Goal: Task Accomplishment & Management: Manage account settings

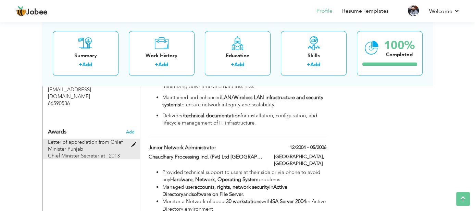
scroll to position [522, 0]
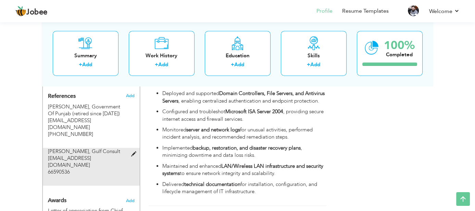
click at [133, 151] on span at bounding box center [135, 153] width 9 height 5
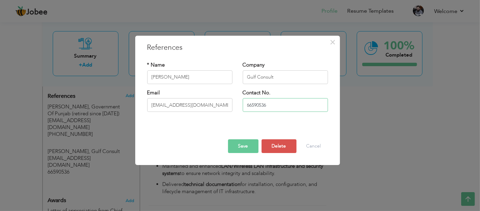
click at [246, 106] on input "66590536" at bounding box center [285, 105] width 85 height 14
type input "[PHONE_NUMBER]"
click at [249, 144] on button "Save" at bounding box center [243, 146] width 30 height 14
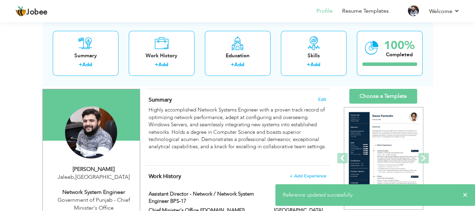
scroll to position [0, 0]
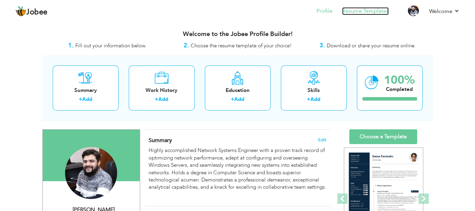
click at [362, 9] on link "Resume Templates" at bounding box center [365, 11] width 47 height 8
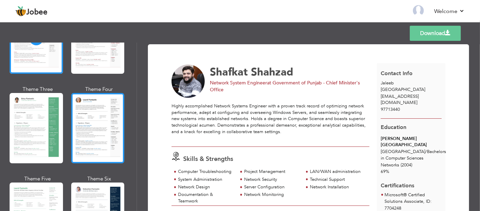
scroll to position [137, 0]
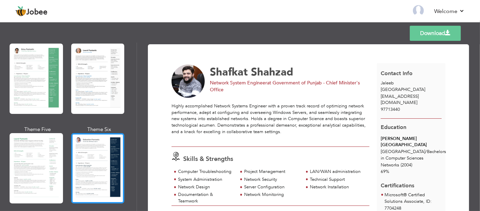
click at [84, 157] on div at bounding box center [97, 168] width 53 height 70
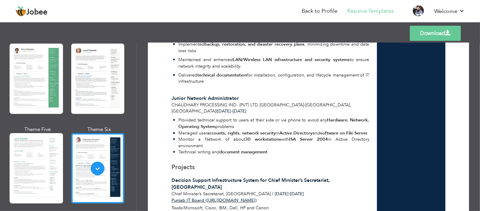
scroll to position [514, 0]
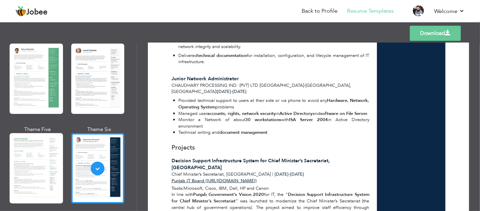
click at [410, 37] on link "Download" at bounding box center [435, 33] width 51 height 15
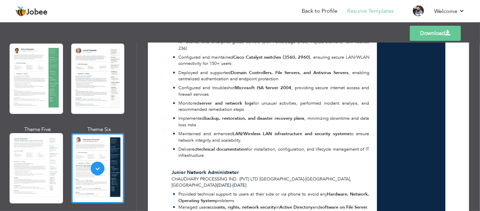
scroll to position [411, 0]
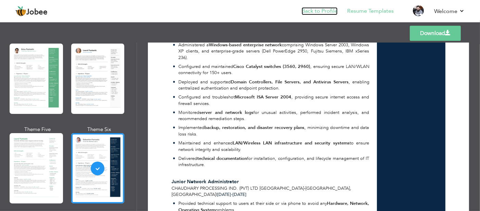
click at [312, 11] on link "Back to Profile" at bounding box center [320, 11] width 36 height 8
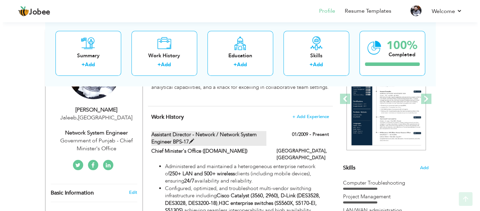
scroll to position [103, 0]
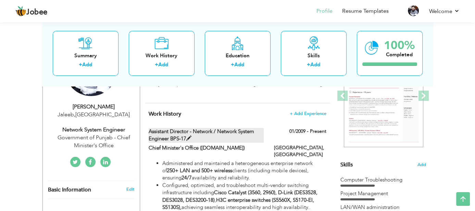
click at [189, 137] on span at bounding box center [188, 138] width 5 height 5
type input "Assistant Director - Network / Network System Engineer BPS-17"
type input "Chief Minister's Office ([DOMAIN_NAME])"
type input "01/2009"
type input "[GEOGRAPHIC_DATA]"
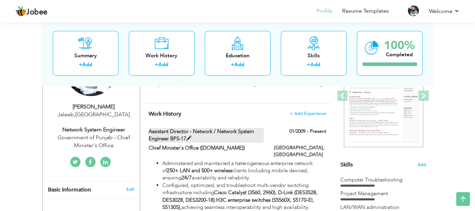
type input "[GEOGRAPHIC_DATA]"
checkbox input "true"
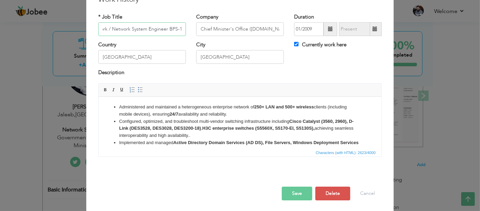
scroll to position [35, 0]
click at [181, 122] on li "Configured, optimized, and troubleshoot multi-vendor switching infrastructure i…" at bounding box center [240, 127] width 242 height 21
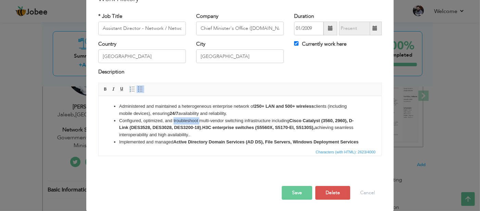
click at [181, 122] on li "Configured, optimized, and troubleshoot multi-vendor switching infrastructure i…" at bounding box center [240, 127] width 242 height 21
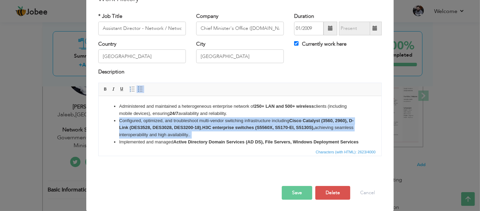
click at [181, 122] on li "Configured, optimized, and troubleshoot multi-vendor switching infrastructure i…" at bounding box center [240, 127] width 242 height 21
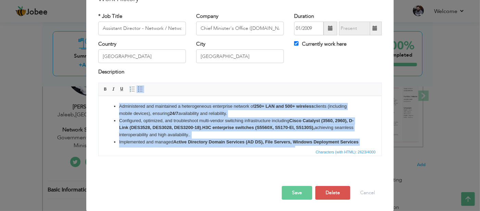
copy ul "Administered and maintained a heterogeneous enterprise network of 250+ LAN and …"
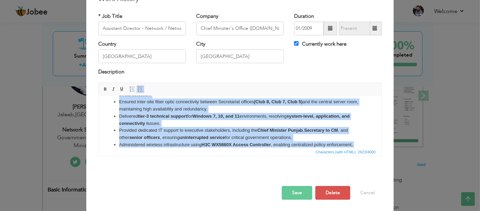
scroll to position [133, 0]
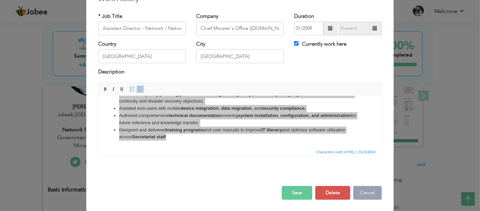
click at [361, 189] on button "Cancel" at bounding box center [367, 193] width 28 height 14
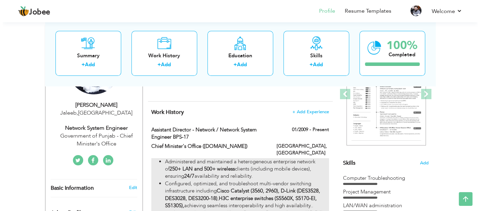
scroll to position [103, 0]
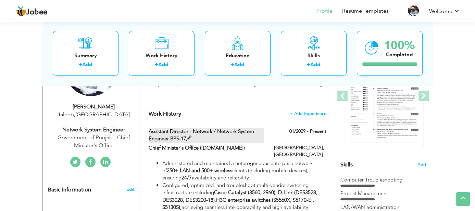
click at [188, 138] on span at bounding box center [188, 138] width 5 height 5
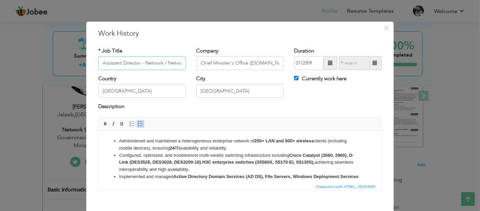
scroll to position [0, 56]
click at [234, 153] on li "Configured, optimized, and troubleshoot multi-vendor switching infrastructure i…" at bounding box center [240, 161] width 242 height 21
click at [322, 155] on strong "Cisco Catalyst (3560, 2960), D-Link (DES3528, DES3028, DES3200-18)" at bounding box center [236, 158] width 235 height 12
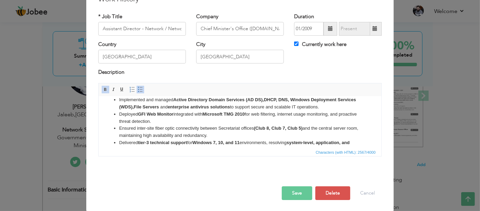
scroll to position [36, 0]
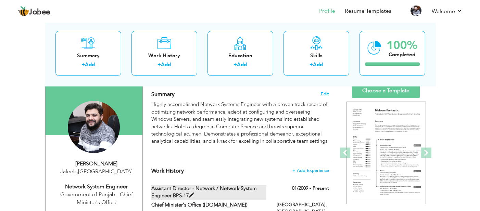
scroll to position [103, 0]
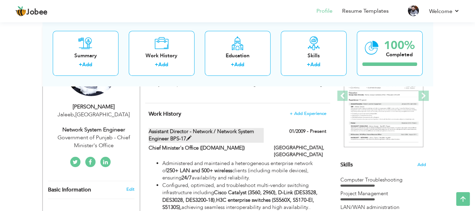
click at [188, 137] on span at bounding box center [188, 138] width 5 height 5
type input "Assistant Director - Network / Network System Engineer BPS-17"
type input "Chief Minister's Office ([DOMAIN_NAME])"
type input "01/2009"
type input "[GEOGRAPHIC_DATA]"
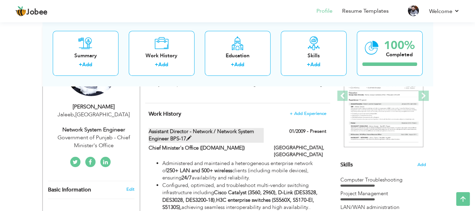
type input "[GEOGRAPHIC_DATA]"
checkbox input "true"
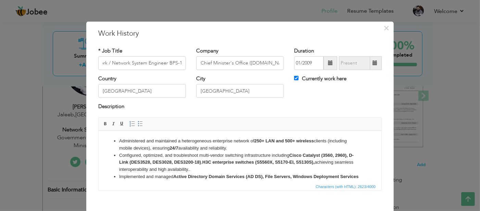
scroll to position [0, 0]
click at [233, 144] on li "Administered and maintained a heterogeneous enterprise network of 250+ LAN and …" at bounding box center [240, 144] width 242 height 14
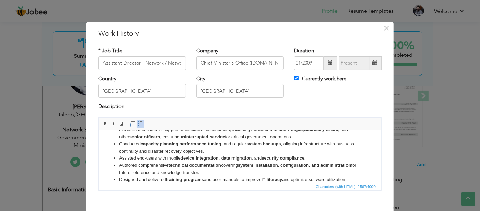
scroll to position [118, 0]
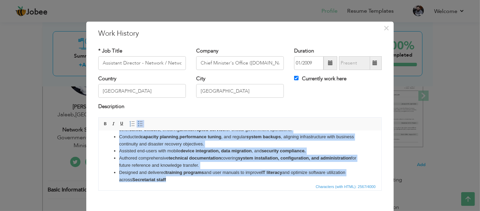
copy ul "Administered and maintained a heterogeneous enterprise network of 250+ LAN and …"
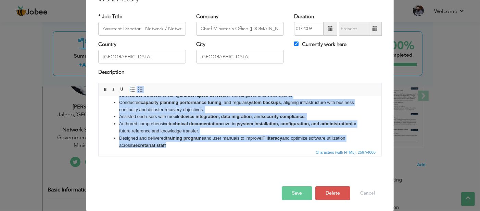
scroll to position [35, 0]
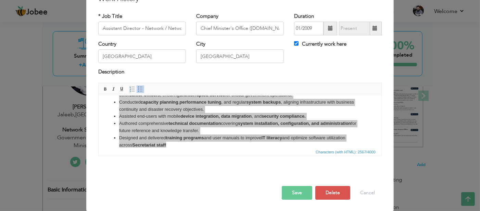
click at [290, 190] on button "Save" at bounding box center [297, 193] width 30 height 14
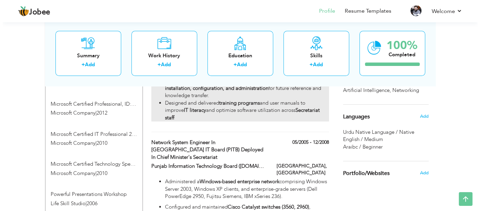
scroll to position [411, 0]
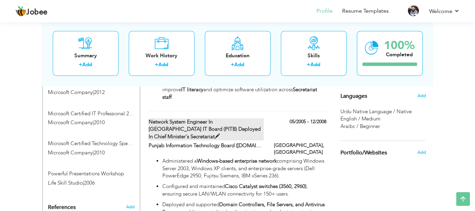
click at [220, 134] on span at bounding box center [217, 136] width 5 height 5
type input "Network System Engineer in [GEOGRAPHIC_DATA] IT Board (PITB) Deployed in Chief …"
type input "Punjab Information Technology Board ([DOMAIN_NAME])"
type input "05/2005"
type input "12/2008"
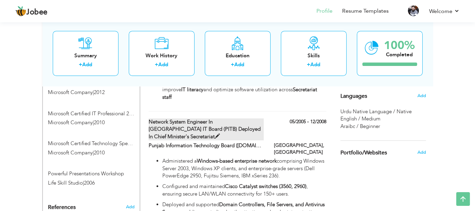
checkbox input "false"
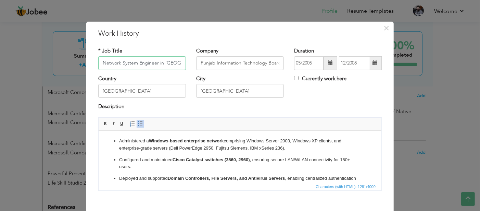
scroll to position [0, 116]
click at [181, 140] on strong "Windows-based enterprise network" at bounding box center [186, 140] width 75 height 5
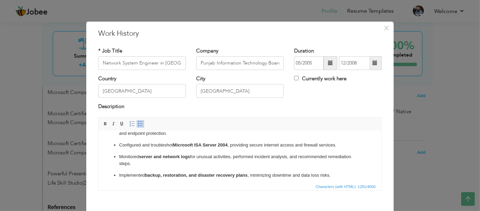
scroll to position [8, 0]
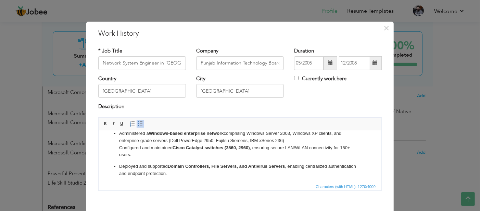
click at [138, 122] on span at bounding box center [140, 123] width 5 height 5
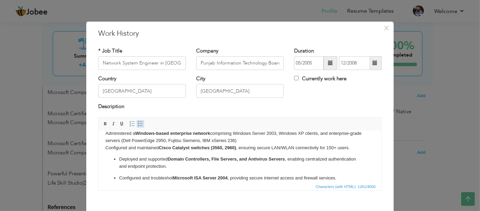
click at [138, 122] on span at bounding box center [140, 123] width 5 height 5
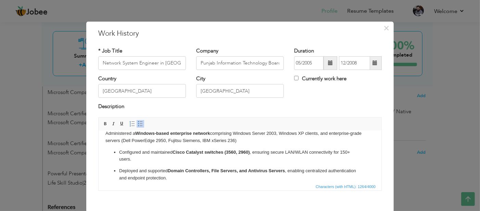
click at [105, 133] on p "Administered a Windows-based enterprise network comprising Windows Server 2003,…" at bounding box center [239, 136] width 269 height 14
click at [138, 124] on span at bounding box center [140, 123] width 5 height 5
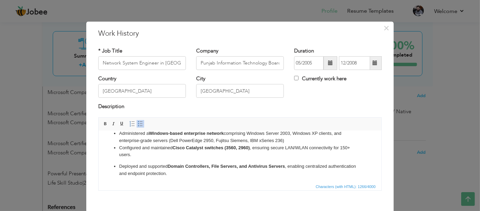
click at [119, 160] on ul "Administered a Windows-based enterprise network comprising Windows Server 2003,…" at bounding box center [239, 188] width 269 height 119
click at [138, 124] on span at bounding box center [140, 123] width 5 height 5
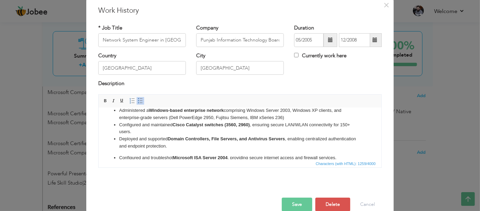
scroll to position [34, 0]
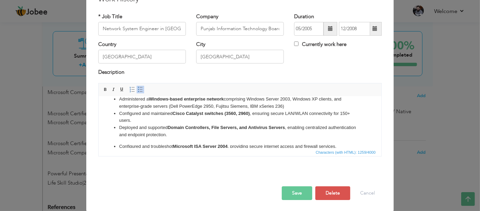
click at [120, 146] on p "Configured and troubleshot Microsoft ISA Server 2004 , providing secure interne…" at bounding box center [240, 145] width 242 height 7
click at [137, 92] on link "Insert/Remove Bulleted List" at bounding box center [141, 90] width 8 height 8
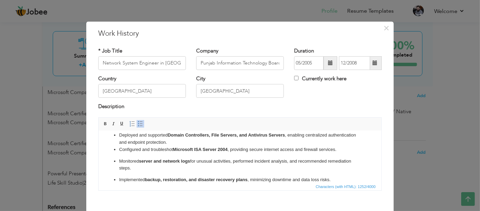
click at [120, 160] on p "Monitored server and network logs for unusual activities, performed incident an…" at bounding box center [240, 164] width 242 height 14
click at [138, 124] on span at bounding box center [140, 123] width 5 height 5
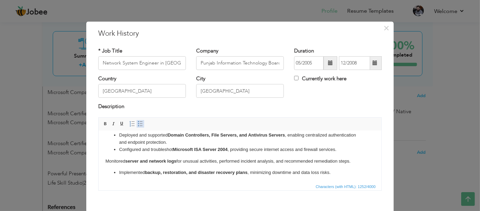
click at [138, 124] on span at bounding box center [140, 123] width 5 height 5
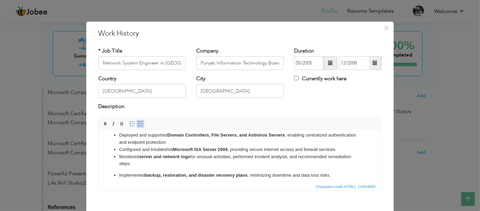
click at [118, 176] on ul "Administered a Windows-based enterprise network comprising Windows Server 2003,…" at bounding box center [239, 156] width 269 height 106
click at [138, 124] on span at bounding box center [140, 123] width 5 height 5
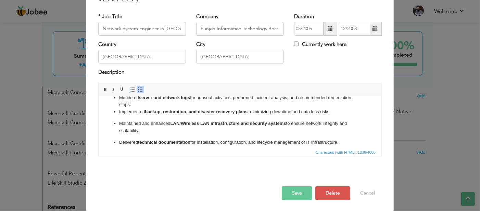
scroll to position [64, 0]
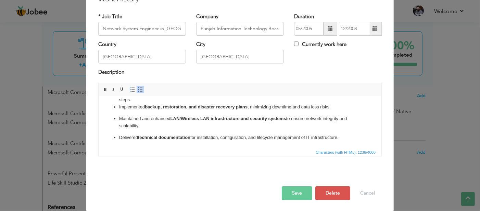
click at [138, 89] on span at bounding box center [140, 89] width 5 height 5
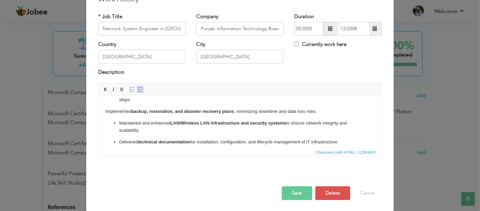
click at [138, 89] on span at bounding box center [140, 89] width 5 height 5
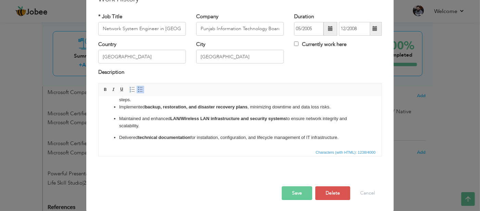
click at [117, 118] on ul "Administered a Windows-based enterprise network comprising Windows Server 2003,…" at bounding box center [239, 89] width 269 height 101
click at [138, 87] on span at bounding box center [140, 89] width 5 height 5
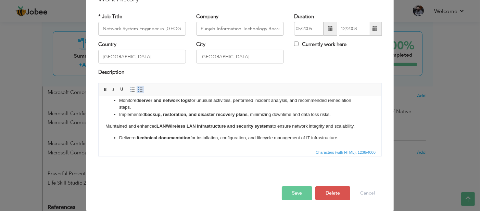
click at [138, 87] on span at bounding box center [140, 89] width 5 height 5
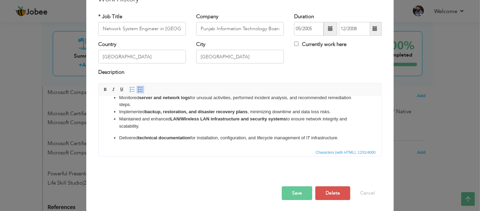
drag, startPoint x: 118, startPoint y: 136, endPoint x: 124, endPoint y: 121, distance: 15.4
click at [118, 135] on ul "Administered a Windows-based enterprise network comprising Windows Server 2003,…" at bounding box center [239, 92] width 269 height 97
click at [138, 88] on span at bounding box center [140, 89] width 5 height 5
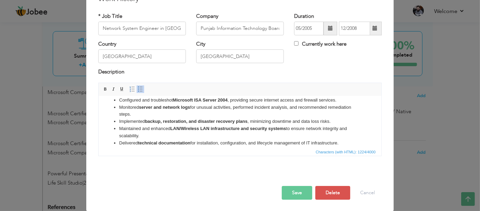
scroll to position [54, 0]
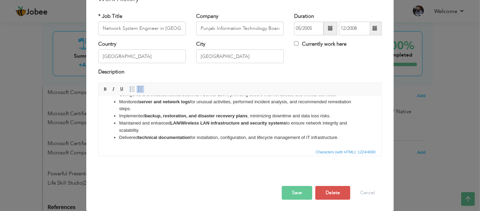
click at [293, 195] on button "Save" at bounding box center [297, 193] width 30 height 14
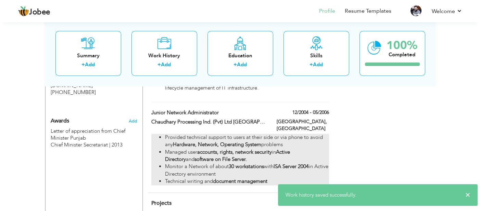
scroll to position [616, 0]
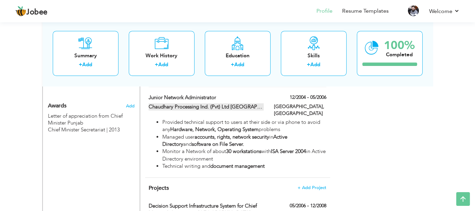
click at [283, 104] on span at bounding box center [285, 106] width 5 height 5
type input "Junior Network Administrator"
type input "Chaudhary Processing Ind. (Pvt) Ltd [GEOGRAPHIC_DATA]"
type input "12/2004"
type input "05/2006"
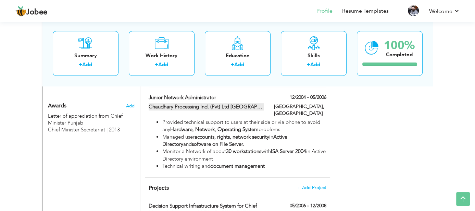
type input "Faisalabad"
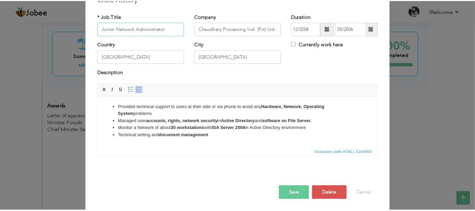
scroll to position [35, 0]
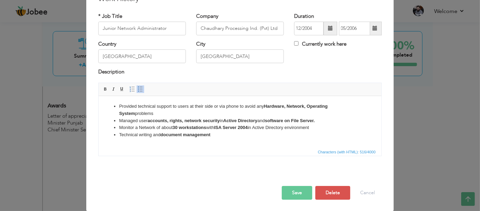
click at [139, 99] on html "Provided technical support to users at their side or via phone to avoid any Har…" at bounding box center [239, 120] width 283 height 49
click at [364, 190] on button "Cancel" at bounding box center [367, 193] width 28 height 14
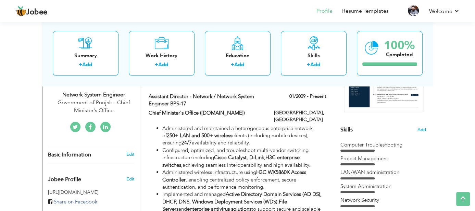
scroll to position [137, 0]
click at [421, 128] on span "Add" at bounding box center [421, 130] width 9 height 7
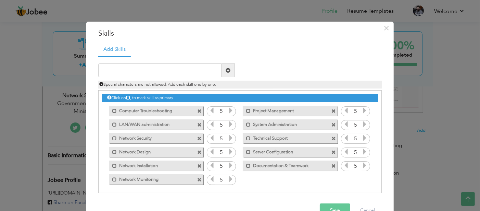
click at [197, 111] on span at bounding box center [199, 111] width 4 height 4
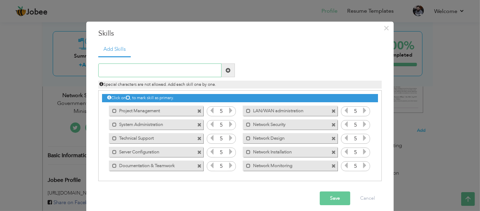
click at [205, 74] on input "text" at bounding box center [159, 70] width 123 height 14
type input "T"
type input "Computer Troubleshooting"
click at [227, 74] on span at bounding box center [228, 70] width 13 height 14
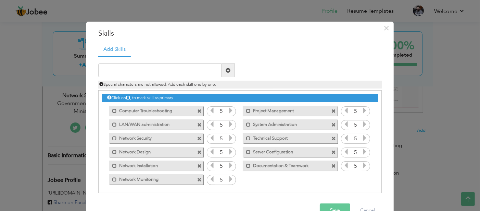
click at [197, 111] on span at bounding box center [199, 111] width 4 height 4
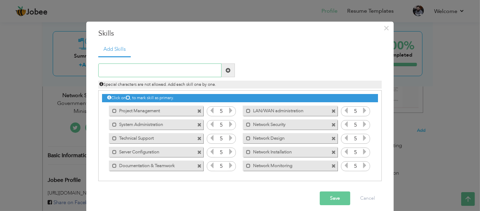
click at [160, 66] on input "text" at bounding box center [159, 70] width 123 height 14
click at [119, 71] on input "Trouble Shooting" at bounding box center [159, 70] width 123 height 14
type input "Troubleshooting"
click at [226, 69] on span at bounding box center [228, 70] width 5 height 5
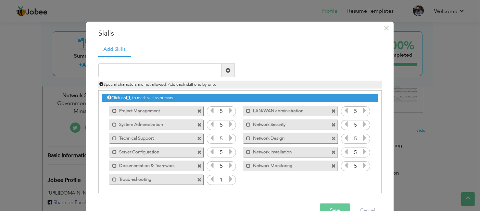
click at [228, 178] on icon at bounding box center [231, 179] width 6 height 6
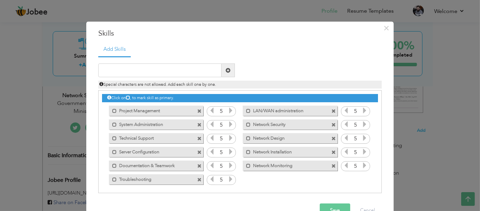
click at [228, 178] on icon at bounding box center [231, 179] width 6 height 6
click at [320, 204] on button "Save" at bounding box center [335, 210] width 30 height 14
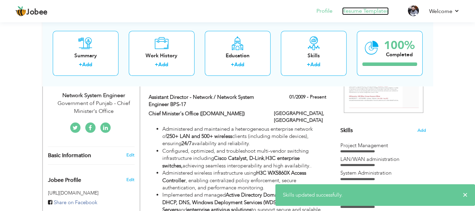
click at [352, 9] on link "Resume Templates" at bounding box center [365, 11] width 47 height 8
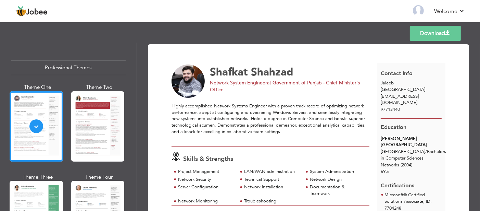
scroll to position [34, 0]
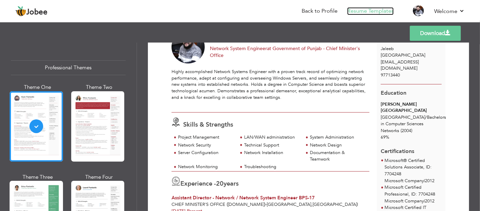
click at [367, 12] on link "Resume Templates" at bounding box center [370, 11] width 47 height 8
click at [312, 12] on link "Back to Profile" at bounding box center [320, 11] width 36 height 8
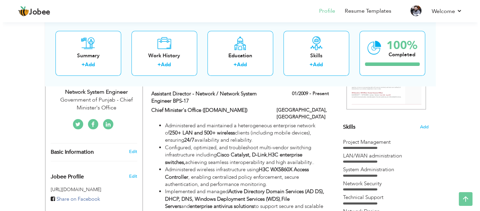
scroll to position [171, 0]
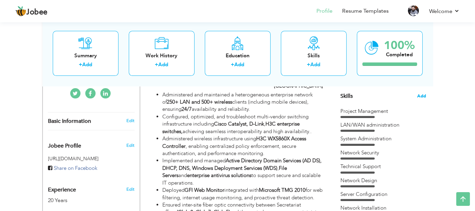
click at [420, 94] on span "Add" at bounding box center [421, 96] width 9 height 7
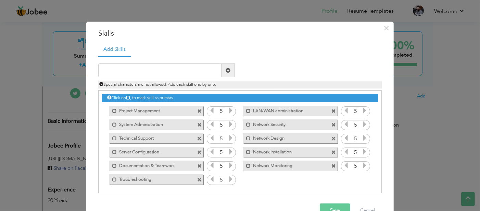
click at [197, 165] on span at bounding box center [199, 166] width 4 height 4
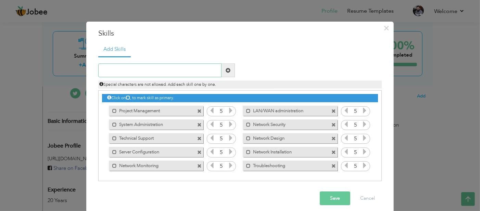
click at [176, 70] on input "text" at bounding box center [159, 70] width 123 height 14
type input "Documentation"
click at [227, 72] on span at bounding box center [228, 70] width 5 height 5
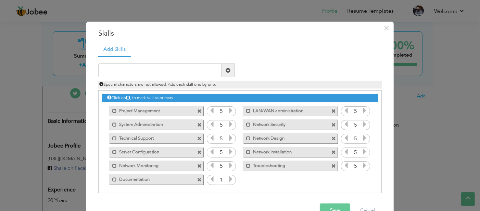
click at [228, 177] on icon at bounding box center [231, 179] width 6 height 6
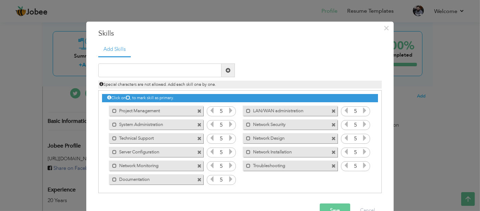
click at [228, 177] on icon at bounding box center [231, 179] width 6 height 6
click at [169, 71] on input "text" at bounding box center [159, 70] width 123 height 14
type input "Teamwork"
drag, startPoint x: 223, startPoint y: 68, endPoint x: 218, endPoint y: 95, distance: 26.5
click at [226, 68] on span at bounding box center [228, 70] width 5 height 5
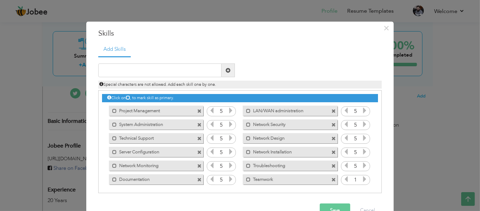
click at [362, 178] on icon at bounding box center [365, 179] width 6 height 6
click at [362, 177] on icon at bounding box center [365, 179] width 6 height 6
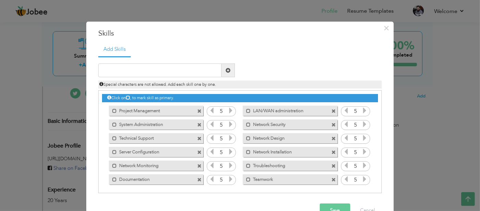
click at [362, 176] on icon at bounding box center [365, 179] width 6 height 6
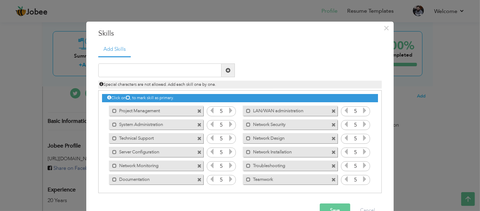
click at [362, 176] on icon at bounding box center [365, 179] width 6 height 6
click at [197, 138] on span at bounding box center [199, 138] width 4 height 4
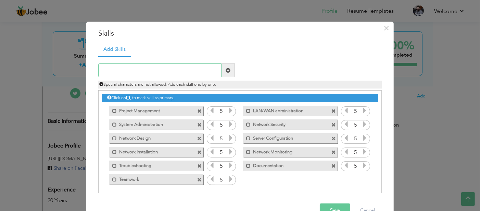
click at [162, 67] on input "text" at bounding box center [159, 70] width 123 height 14
type input "Technical Support"
click at [226, 70] on span at bounding box center [228, 70] width 5 height 5
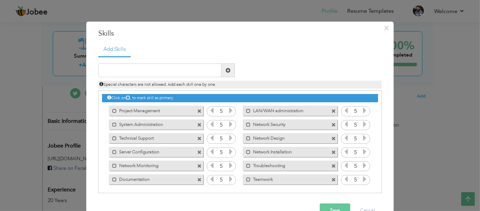
click at [197, 136] on span at bounding box center [199, 138] width 4 height 4
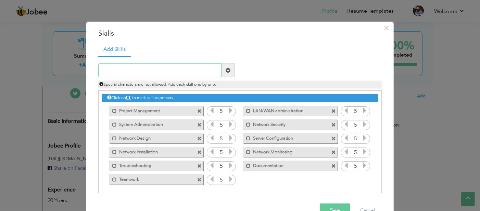
click at [151, 72] on input "text" at bounding box center [159, 70] width 123 height 14
type input "Technical Supports"
click at [228, 68] on span at bounding box center [228, 70] width 13 height 14
click at [362, 177] on icon at bounding box center [365, 179] width 6 height 6
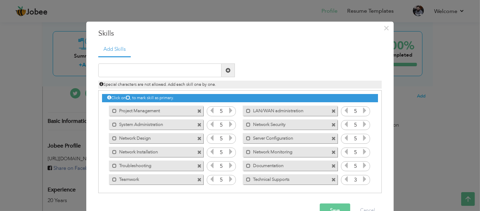
click at [362, 177] on icon at bounding box center [365, 179] width 6 height 6
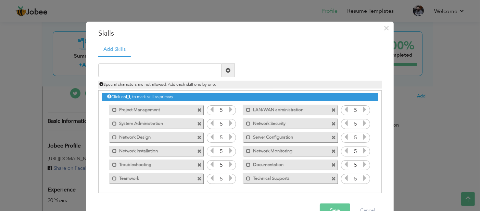
scroll to position [1, 0]
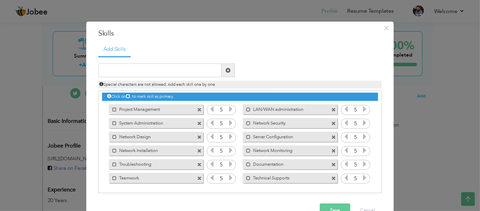
click at [332, 205] on button "Save" at bounding box center [335, 210] width 30 height 14
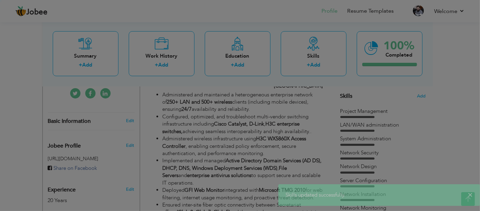
scroll to position [0, 0]
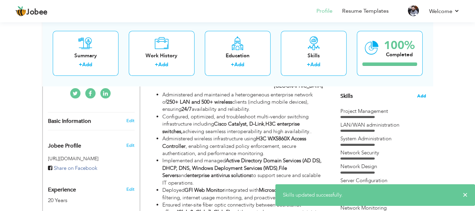
click at [423, 96] on span "Add" at bounding box center [421, 96] width 9 height 7
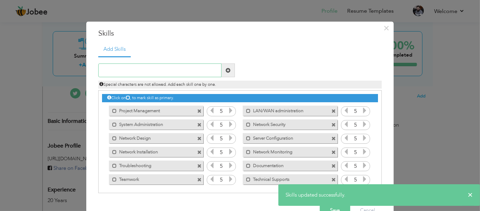
scroll to position [1, 0]
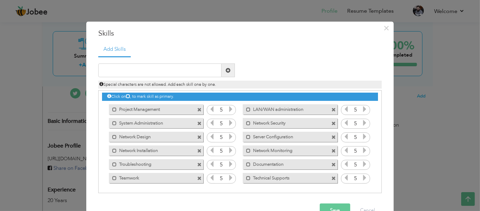
click at [275, 178] on label "Technical Supports" at bounding box center [285, 177] width 69 height 9
click at [248, 177] on span at bounding box center [250, 178] width 4 height 4
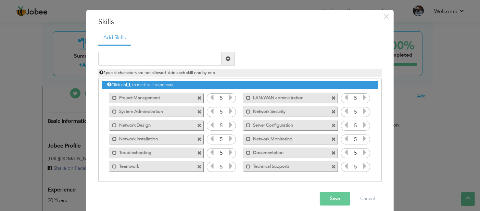
scroll to position [18, 0]
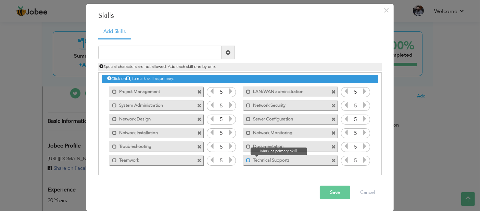
click at [246, 160] on span at bounding box center [248, 160] width 4 height 4
click at [208, 58] on input "text" at bounding box center [159, 53] width 123 height 14
click at [208, 56] on input "text" at bounding box center [159, 53] width 123 height 14
type input "Technical Support"
click at [226, 52] on span at bounding box center [228, 52] width 5 height 5
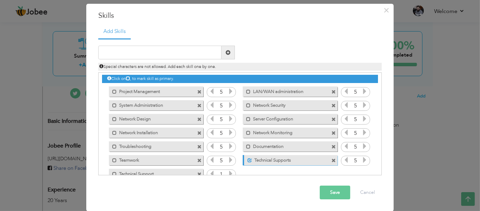
click at [228, 172] on icon at bounding box center [231, 173] width 6 height 6
click at [228, 171] on icon at bounding box center [231, 173] width 6 height 6
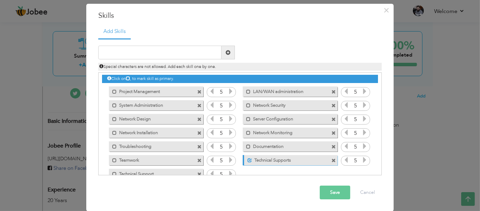
click at [228, 171] on icon at bounding box center [231, 173] width 6 height 6
click at [228, 170] on icon at bounding box center [231, 173] width 6 height 6
drag, startPoint x: 226, startPoint y: 170, endPoint x: 274, endPoint y: 181, distance: 48.5
click at [228, 170] on icon at bounding box center [231, 173] width 6 height 6
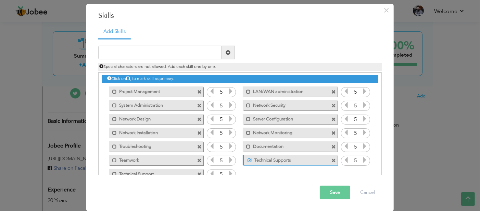
click at [330, 190] on button "Save" at bounding box center [335, 192] width 30 height 14
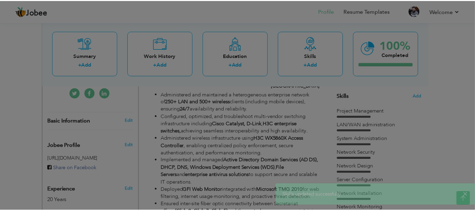
scroll to position [0, 0]
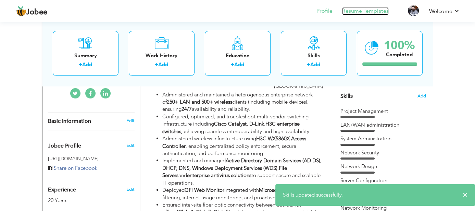
click at [351, 11] on link "Resume Templates" at bounding box center [365, 11] width 47 height 8
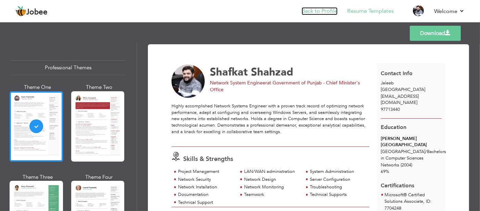
click at [326, 9] on link "Back to Profile" at bounding box center [320, 11] width 36 height 8
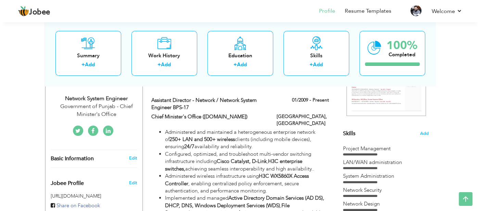
scroll to position [103, 0]
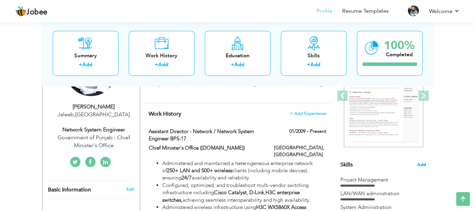
click at [422, 164] on span "Add" at bounding box center [421, 164] width 9 height 7
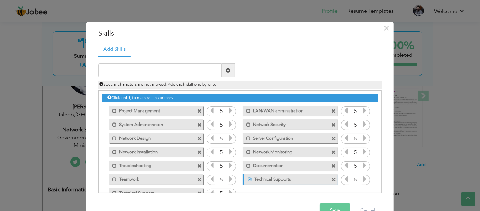
click at [332, 179] on span at bounding box center [334, 179] width 4 height 4
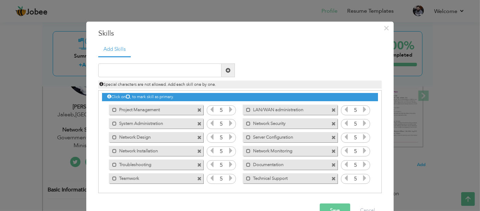
scroll to position [1, 0]
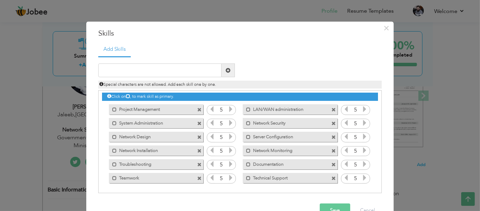
click at [197, 108] on span at bounding box center [199, 110] width 4 height 4
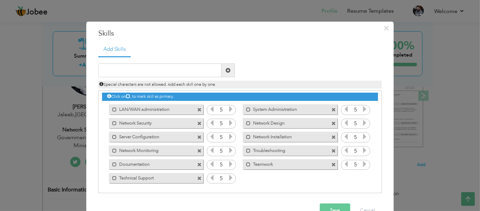
click at [197, 108] on span at bounding box center [199, 110] width 4 height 4
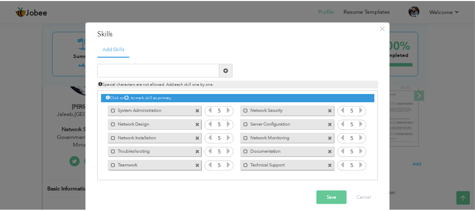
scroll to position [0, 0]
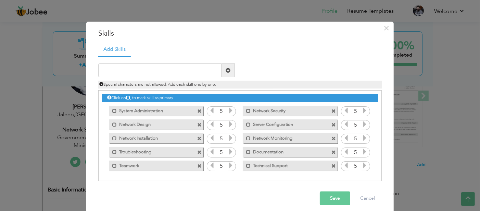
click at [197, 109] on span at bounding box center [199, 111] width 4 height 4
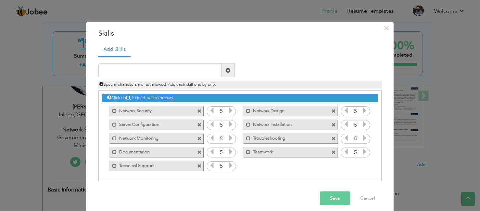
click at [197, 124] on span at bounding box center [199, 125] width 4 height 4
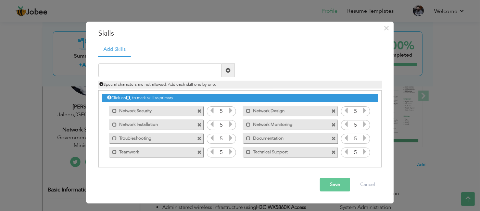
drag, startPoint x: 153, startPoint y: 140, endPoint x: 125, endPoint y: 139, distance: 28.8
click at [125, 140] on label "Troubleshooting" at bounding box center [151, 137] width 69 height 9
click at [199, 139] on span at bounding box center [199, 138] width 4 height 4
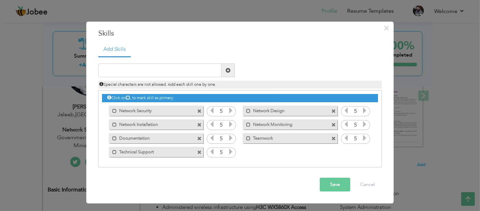
click at [327, 184] on button "Save" at bounding box center [335, 184] width 30 height 14
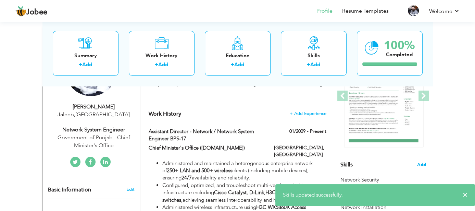
click at [421, 164] on span "Add" at bounding box center [421, 164] width 9 height 7
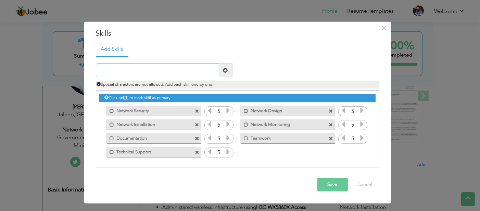
click at [205, 70] on input "text" at bounding box center [157, 70] width 123 height 14
paste input "Troubleshooting"
type input "Troubleshooting"
click at [227, 70] on span at bounding box center [225, 70] width 5 height 5
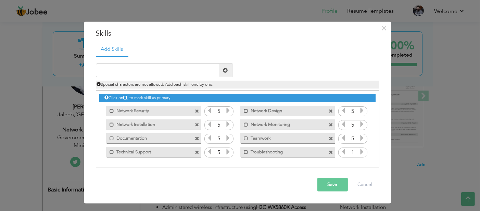
click at [363, 151] on icon at bounding box center [362, 151] width 6 height 6
click at [223, 70] on span at bounding box center [225, 70] width 5 height 5
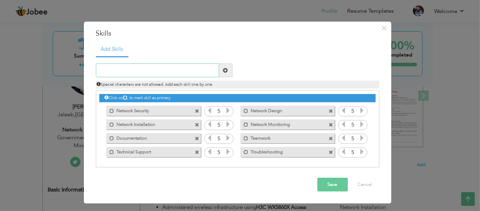
click at [195, 74] on input "text" at bounding box center [157, 70] width 123 height 14
paste input "Server Configuration"
type input "Server Configuration"
click at [226, 71] on span at bounding box center [225, 70] width 5 height 5
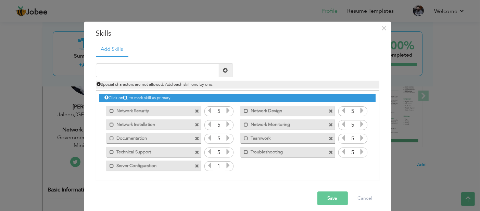
click at [225, 165] on icon at bounding box center [228, 165] width 6 height 6
click at [225, 164] on icon at bounding box center [228, 165] width 6 height 6
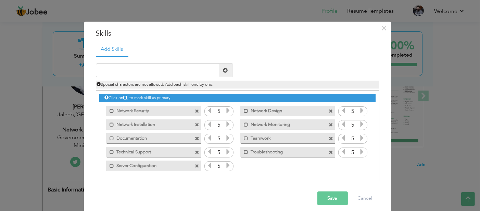
click at [225, 164] on icon at bounding box center [228, 165] width 6 height 6
click at [193, 70] on input "text" at bounding box center [157, 70] width 123 height 14
paste input "System Administration"
type input "System Administration"
click at [226, 68] on span at bounding box center [225, 70] width 13 height 14
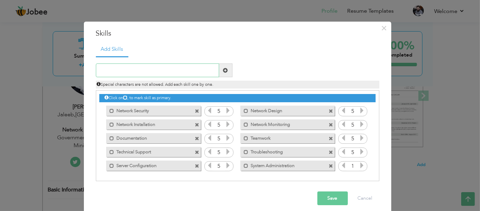
click at [191, 71] on input "text" at bounding box center [157, 70] width 123 height 14
paste input "LAN\WAN Administration"
type input "LAN\WAN Administration"
click at [219, 71] on span at bounding box center [225, 70] width 13 height 14
click at [182, 69] on input "text" at bounding box center [157, 70] width 123 height 14
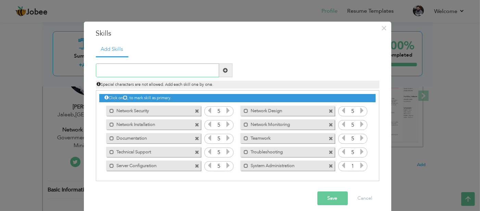
paste input "LAN\WAN Administration"
type input "LAN\WAN Administration"
click at [223, 69] on span at bounding box center [225, 70] width 5 height 5
click at [199, 68] on input "text" at bounding box center [157, 70] width 123 height 14
paste input "LAN\WAN Administration"
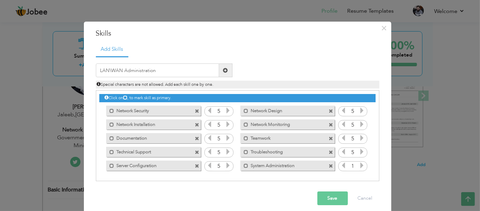
click at [316, 74] on div "LAN\WAN Administration Duplicate entry Special characters are not allowed. Add …" at bounding box center [238, 75] width 294 height 25
click at [108, 71] on input "LAN\WAN Administration" at bounding box center [157, 70] width 123 height 14
type input "LAN/WAN Administration"
click at [220, 70] on span at bounding box center [225, 70] width 13 height 14
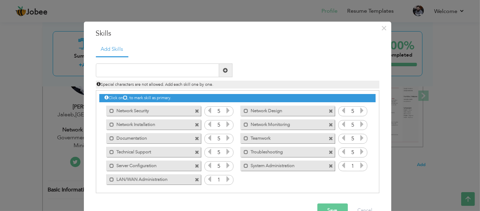
click at [225, 179] on icon at bounding box center [228, 179] width 6 height 6
click at [225, 178] on icon at bounding box center [228, 179] width 6 height 6
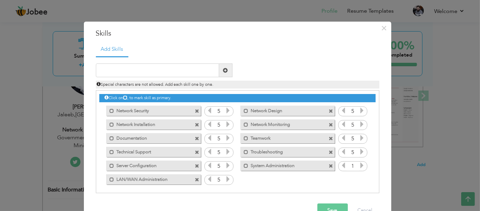
click at [225, 178] on icon at bounding box center [228, 179] width 6 height 6
click at [325, 207] on button "Save" at bounding box center [332, 210] width 30 height 14
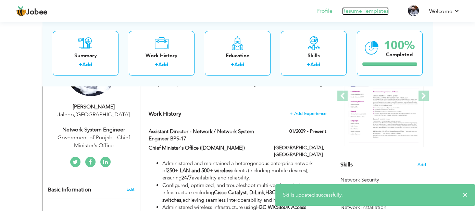
click at [365, 10] on link "Resume Templates" at bounding box center [365, 11] width 47 height 8
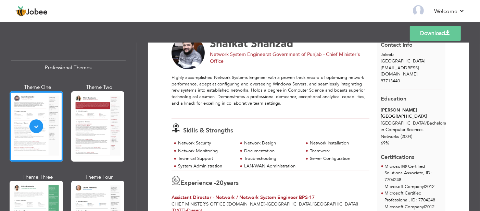
scroll to position [68, 0]
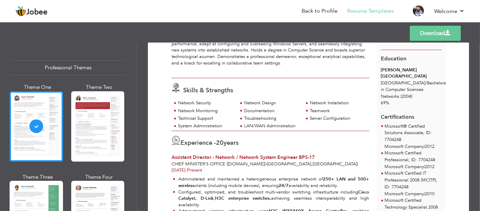
click at [265, 109] on div "Documentation" at bounding box center [271, 111] width 55 height 7
click at [265, 108] on div "Documentation" at bounding box center [271, 111] width 55 height 7
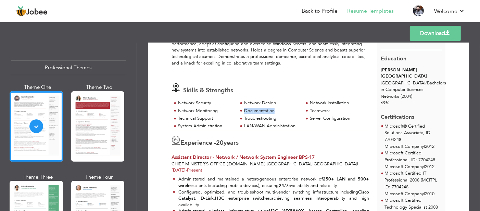
copy div "Documentation"
click at [323, 108] on div "Teamwork" at bounding box center [337, 111] width 55 height 7
copy div "Teamwork"
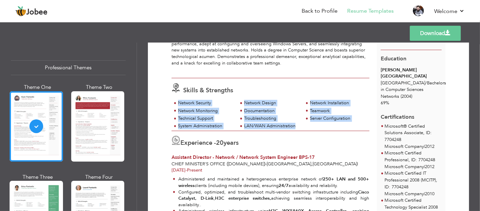
drag, startPoint x: 299, startPoint y: 126, endPoint x: 176, endPoint y: 100, distance: 125.2
click at [176, 100] on div "Network Security Network Design Network Installation Network Monitoring Documen…" at bounding box center [271, 115] width 198 height 30
copy div "Network Security Network Design Network Installation Network Monitoring Documen…"
click at [316, 11] on link "Back to Profile" at bounding box center [320, 11] width 36 height 8
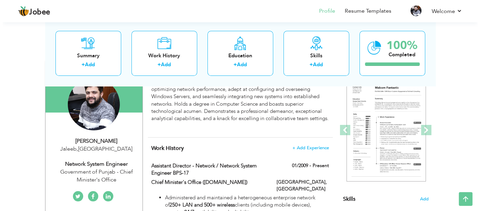
scroll to position [137, 0]
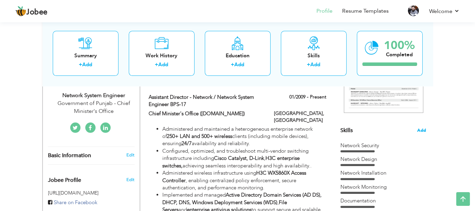
click at [419, 130] on span "Add" at bounding box center [421, 130] width 9 height 7
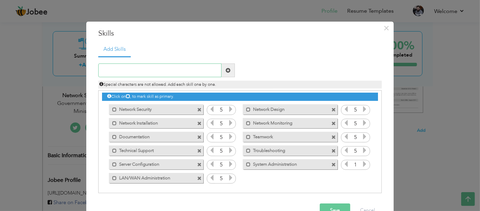
scroll to position [0, 0]
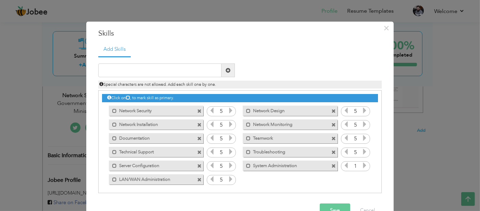
click at [197, 111] on span at bounding box center [199, 111] width 4 height 4
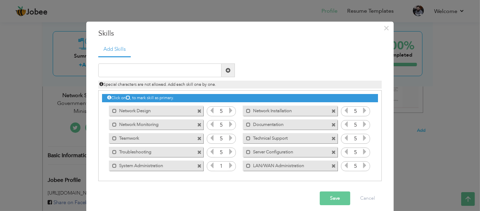
click at [197, 111] on span at bounding box center [199, 111] width 4 height 4
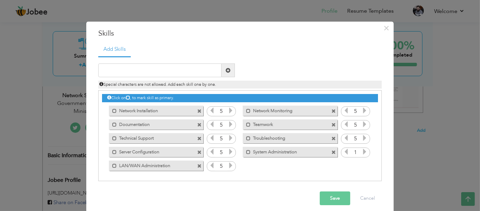
click at [197, 111] on span at bounding box center [199, 111] width 4 height 4
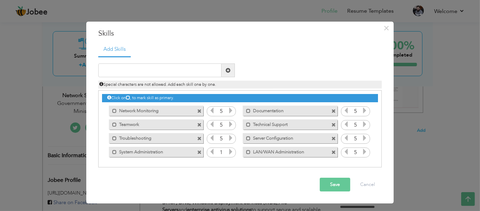
click at [196, 111] on div "Mark as primary skill. Network Monitoring" at bounding box center [156, 110] width 95 height 10
click at [199, 111] on span at bounding box center [199, 111] width 4 height 4
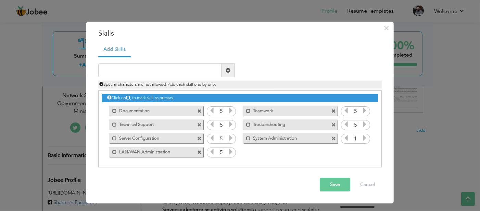
click at [199, 111] on span at bounding box center [199, 111] width 4 height 4
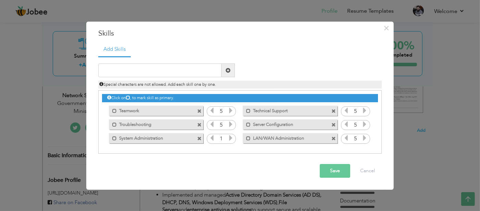
click at [199, 111] on span at bounding box center [199, 111] width 4 height 4
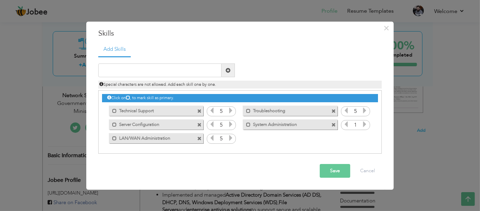
click at [199, 111] on span at bounding box center [199, 111] width 4 height 4
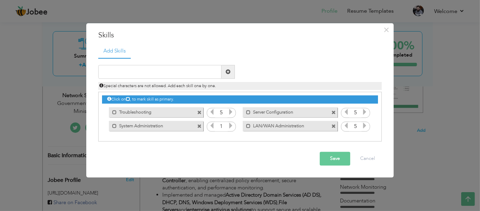
click at [199, 111] on span at bounding box center [199, 112] width 4 height 4
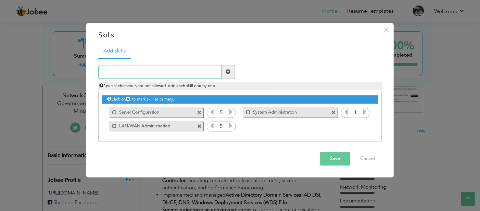
click at [179, 69] on input "text" at bounding box center [159, 72] width 123 height 14
paste input "Project Management"
type input "Project Management"
click at [230, 72] on span at bounding box center [228, 71] width 5 height 5
click at [365, 126] on icon at bounding box center [365, 126] width 6 height 6
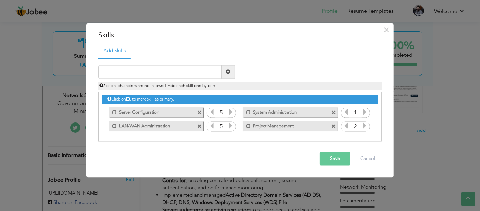
click at [365, 126] on icon at bounding box center [365, 126] width 6 height 6
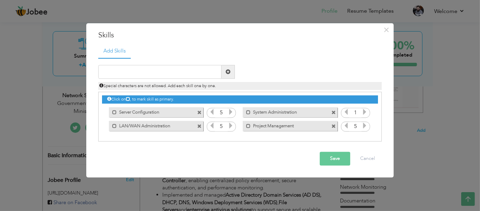
click at [365, 126] on icon at bounding box center [365, 126] width 6 height 6
click at [204, 73] on input "text" at bounding box center [159, 72] width 123 height 14
paste input "Technical Support"
type input "Technical Support"
click at [227, 69] on span at bounding box center [228, 71] width 5 height 5
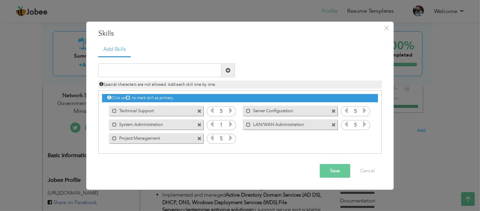
click at [201, 110] on span at bounding box center [199, 111] width 4 height 4
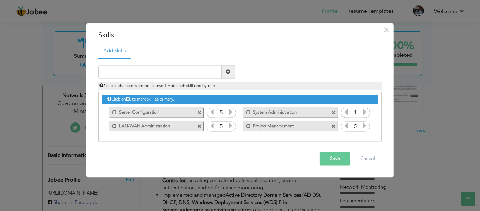
click at [364, 113] on icon at bounding box center [365, 112] width 6 height 6
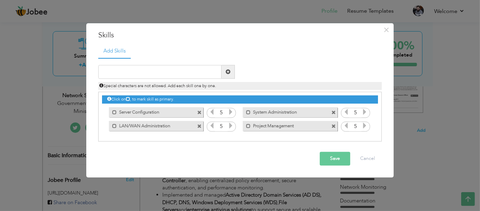
click at [364, 113] on icon at bounding box center [365, 112] width 6 height 6
click at [330, 160] on button "Save" at bounding box center [335, 159] width 30 height 14
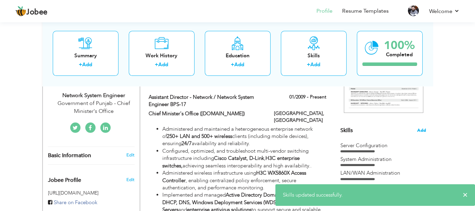
click at [418, 128] on span "Add" at bounding box center [421, 130] width 9 height 7
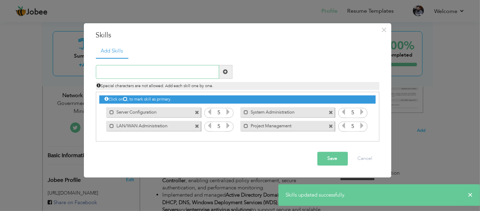
click at [186, 73] on input "text" at bounding box center [157, 72] width 123 height 14
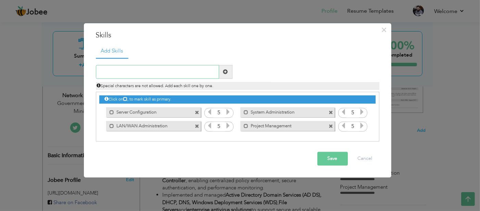
click at [186, 73] on input "text" at bounding box center [157, 72] width 123 height 14
paste input "Technical Support"
click at [186, 73] on input "Technical Support" at bounding box center [157, 72] width 123 height 14
type input "Technical Support"
click at [224, 72] on span at bounding box center [225, 71] width 5 height 5
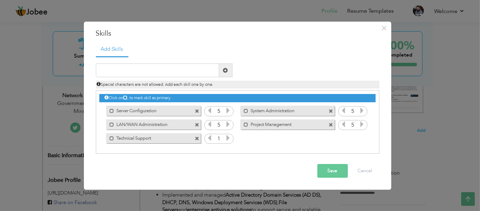
click at [226, 138] on icon at bounding box center [228, 138] width 6 height 6
click at [226, 137] on icon at bounding box center [228, 138] width 6 height 6
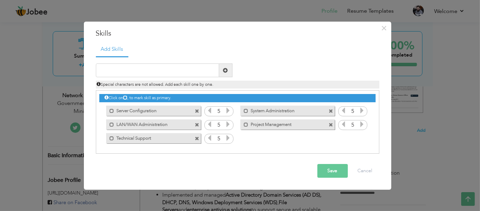
click at [226, 137] on icon at bounding box center [228, 138] width 6 height 6
click at [198, 70] on input "text" at bounding box center [157, 70] width 123 height 14
paste input "Troubleshooting"
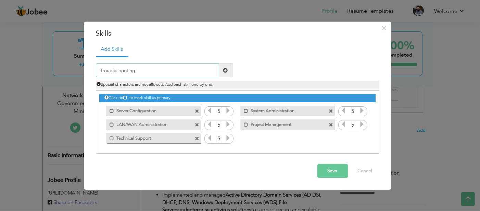
type input "Troubleshooting"
click at [226, 70] on span at bounding box center [225, 70] width 5 height 5
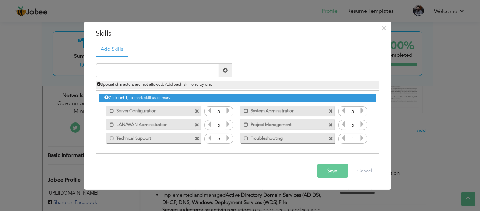
click at [360, 138] on icon at bounding box center [362, 138] width 6 height 6
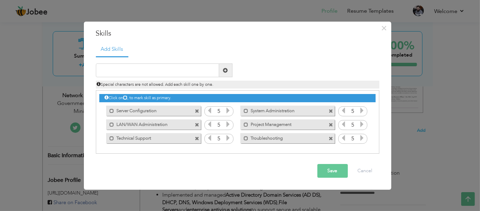
click at [360, 138] on icon at bounding box center [362, 138] width 6 height 6
drag, startPoint x: 314, startPoint y: 134, endPoint x: 291, endPoint y: 133, distance: 23.0
click at [298, 116] on div "Click on , to mark skill as primary. Mark as primary skill. Server Configuratio…" at bounding box center [237, 117] width 276 height 54
drag, startPoint x: 291, startPoint y: 133, endPoint x: 253, endPoint y: 110, distance: 44.6
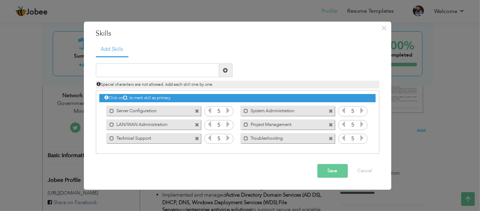
click at [251, 106] on div "Click on , to mark skill as primary. Mark as primary skill. Server Configuratio…" at bounding box center [237, 117] width 276 height 54
click at [246, 137] on span at bounding box center [246, 138] width 4 height 4
click at [244, 123] on span at bounding box center [246, 124] width 4 height 4
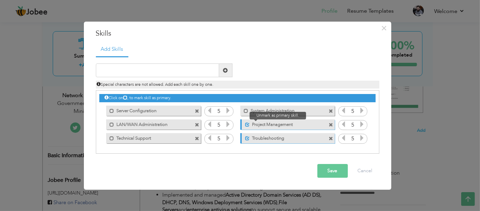
click at [245, 124] on span at bounding box center [247, 124] width 4 height 4
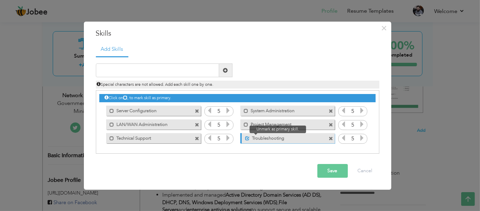
click at [246, 137] on span at bounding box center [247, 138] width 4 height 4
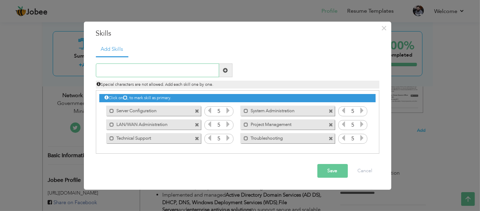
click at [188, 72] on input "text" at bounding box center [157, 70] width 123 height 14
paste input "Network Design"
type input "Network Design"
click at [226, 75] on span at bounding box center [225, 70] width 13 height 14
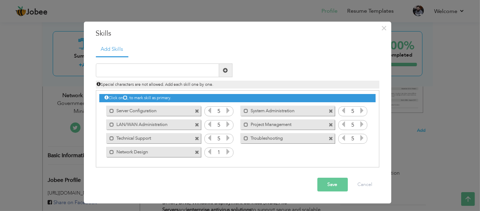
click at [227, 151] on icon at bounding box center [228, 151] width 6 height 6
click at [227, 150] on icon at bounding box center [228, 151] width 6 height 6
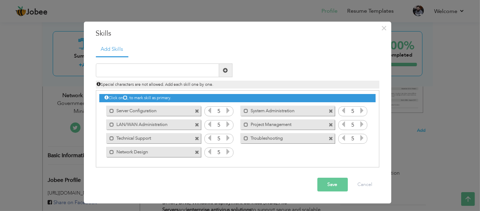
drag, startPoint x: 227, startPoint y: 150, endPoint x: 226, endPoint y: 155, distance: 4.5
click at [227, 150] on icon at bounding box center [228, 151] width 6 height 6
click at [176, 70] on input "text" at bounding box center [157, 70] width 123 height 14
paste input "Network Installation"
type input "Network Installation"
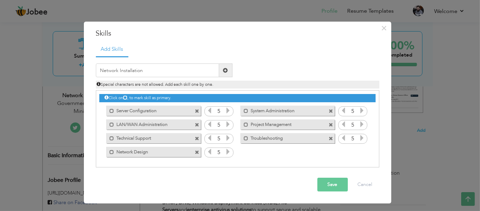
click at [223, 71] on span at bounding box center [225, 70] width 5 height 5
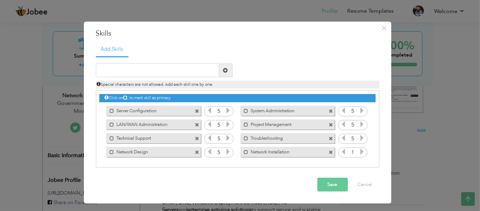
click at [362, 151] on icon at bounding box center [362, 151] width 6 height 6
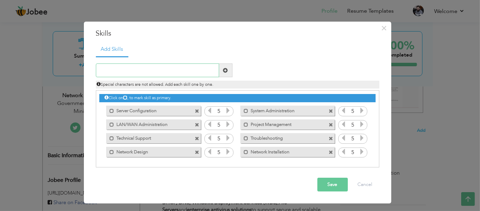
click at [176, 71] on input "text" at bounding box center [157, 70] width 123 height 14
paste input "Network Security"
type input "Network Security"
click at [225, 68] on span at bounding box center [225, 70] width 5 height 5
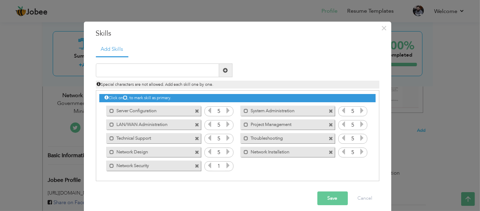
click at [225, 165] on icon at bounding box center [228, 165] width 6 height 6
click at [225, 164] on icon at bounding box center [228, 165] width 6 height 6
click at [225, 163] on icon at bounding box center [228, 165] width 6 height 6
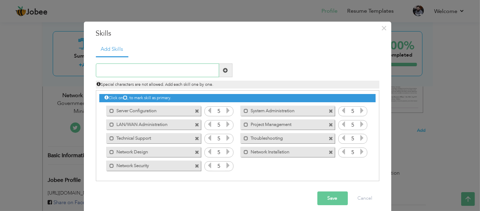
paste input "Network Monitoring"
type input "Network Monitoring"
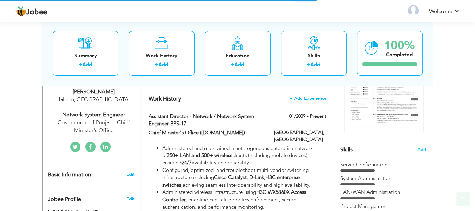
scroll to position [171, 0]
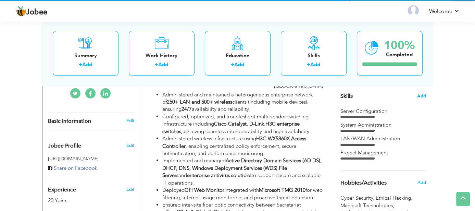
click at [421, 93] on span "Add" at bounding box center [421, 96] width 9 height 7
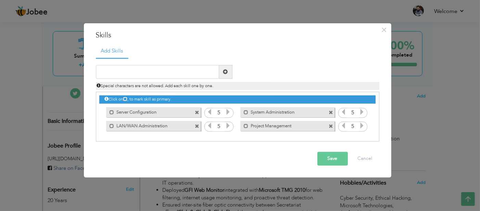
drag, startPoint x: 253, startPoint y: 153, endPoint x: 259, endPoint y: 153, distance: 5.5
click at [259, 153] on div "Save Cancel" at bounding box center [238, 159] width 294 height 24
click at [198, 69] on input "text" at bounding box center [157, 72] width 123 height 14
paste input "Technical Support Troubleshooting Network Design"
type input "Technical Support"
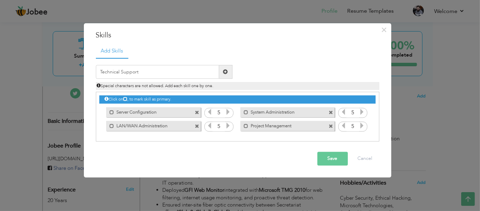
click at [228, 71] on span at bounding box center [225, 71] width 5 height 5
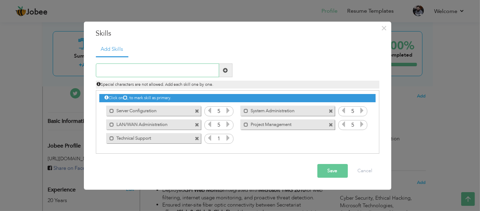
click at [192, 71] on input "text" at bounding box center [157, 70] width 123 height 14
paste input "Technical Support Troubleshooting Network Design"
drag, startPoint x: 139, startPoint y: 71, endPoint x: 91, endPoint y: 72, distance: 48.0
click at [91, 72] on div "Technical Support Troubleshooting Network Design" at bounding box center [164, 70] width 147 height 14
click at [191, 68] on input "Troubleshooting Network Design" at bounding box center [157, 70] width 123 height 14
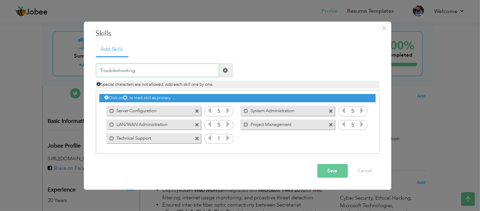
type input "Troubleshooting"
click at [223, 70] on span at bounding box center [225, 70] width 5 height 5
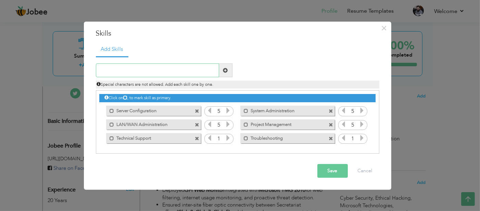
click at [186, 68] on input "text" at bounding box center [157, 70] width 123 height 14
paste input "Technical Support Troubleshooting Network Design"
drag, startPoint x: 176, startPoint y: 69, endPoint x: 56, endPoint y: 80, distance: 120.4
click at [56, 80] on div "× Skills Add Skills Technical Support Troubleshooting Network Design" at bounding box center [240, 105] width 480 height 211
type input "Network Design"
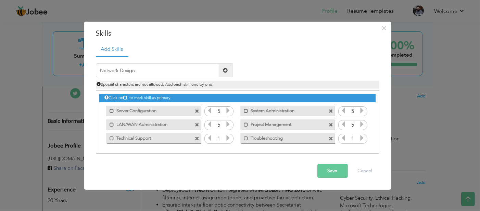
click at [223, 74] on span at bounding box center [225, 70] width 13 height 14
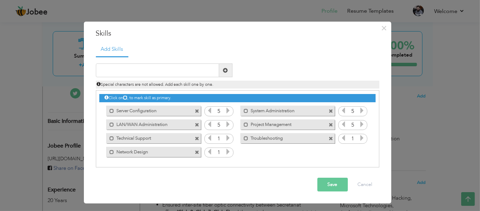
click at [327, 180] on button "Save" at bounding box center [332, 184] width 30 height 14
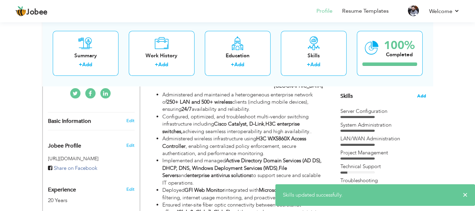
click at [424, 93] on span "Add" at bounding box center [421, 96] width 9 height 7
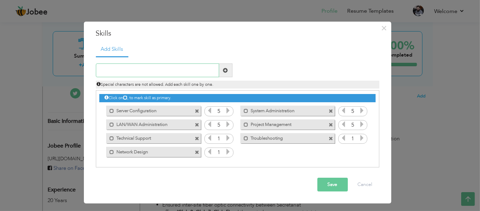
click at [184, 67] on input "text" at bounding box center [157, 70] width 123 height 14
paste input "Network Installation Network Security Network Moni"
type input "Network Installation"
click at [221, 72] on span at bounding box center [225, 70] width 13 height 14
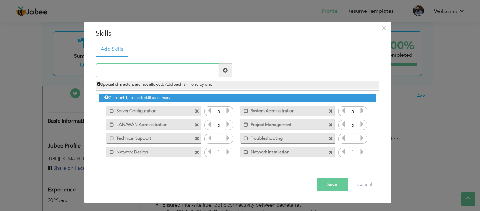
click at [190, 74] on input "text" at bounding box center [157, 70] width 123 height 14
paste input "Network Installation Network Security Network Moni"
drag, startPoint x: 142, startPoint y: 70, endPoint x: 69, endPoint y: 76, distance: 73.8
click at [69, 76] on div "× Skills Add Skills Network Installation Network Security Network Moni Duplicat…" at bounding box center [240, 105] width 480 height 211
drag, startPoint x: 137, startPoint y: 69, endPoint x: 237, endPoint y: 61, distance: 99.7
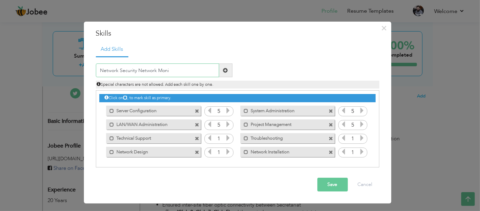
click at [237, 61] on div "Network Security Network Moni Duplicate entry 5 5 5 5 1 1 1 1" at bounding box center [238, 111] width 284 height 111
type input "Network Security"
click at [225, 69] on span at bounding box center [225, 70] width 5 height 5
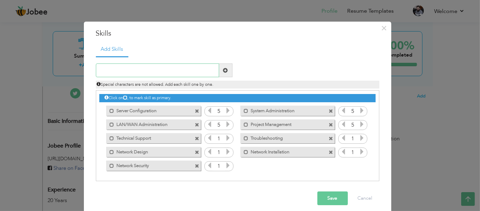
click at [196, 70] on input "text" at bounding box center [157, 70] width 123 height 14
paste input "Network Monitoring Documentation Teamwork"
drag, startPoint x: 141, startPoint y: 70, endPoint x: 209, endPoint y: 74, distance: 67.3
click at [209, 74] on input "Network Monitoring Documentation Teamwork" at bounding box center [157, 70] width 123 height 14
type input "Network Monitoring"
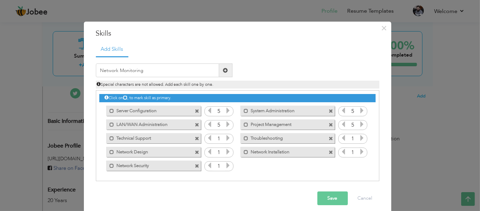
click at [223, 71] on span at bounding box center [225, 70] width 5 height 5
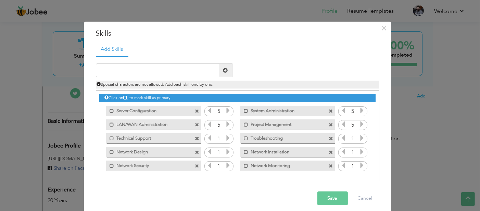
click at [320, 196] on button "Save" at bounding box center [332, 198] width 30 height 14
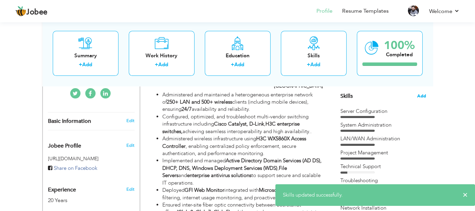
click at [421, 95] on span "Add" at bounding box center [421, 96] width 9 height 7
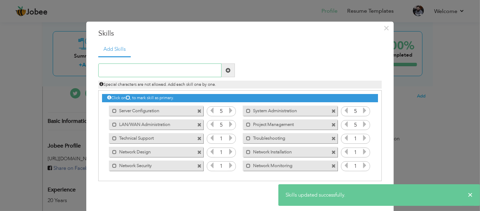
click at [155, 67] on input "text" at bounding box center [159, 70] width 123 height 14
paste input "Network Monitoring Documentation Teamwork"
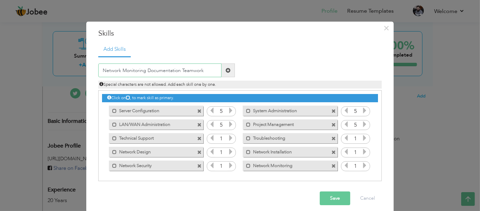
drag, startPoint x: 144, startPoint y: 71, endPoint x: 29, endPoint y: 78, distance: 114.6
click at [29, 78] on div "× Skills Add Skills Network Monitoring Documentation Teamwork 5" at bounding box center [240, 105] width 480 height 211
click at [163, 68] on input "Documentation Teamwork" at bounding box center [159, 70] width 123 height 14
type input "Documentation"
click at [226, 70] on span at bounding box center [228, 70] width 5 height 5
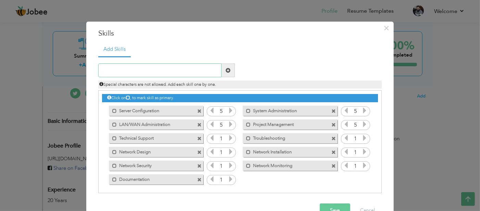
click at [175, 69] on input "text" at bounding box center [159, 70] width 123 height 14
paste input "Network Monitoring Documentation Teamwork"
drag, startPoint x: 179, startPoint y: 70, endPoint x: 0, endPoint y: 84, distance: 179.3
click at [0, 84] on div "× Skills Add Skills Network Monitoring Documentation Teamwork 5" at bounding box center [240, 105] width 480 height 211
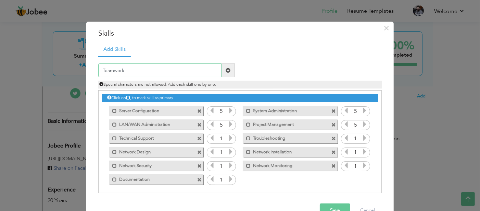
type input "Teamwork"
click at [222, 70] on span at bounding box center [228, 70] width 13 height 14
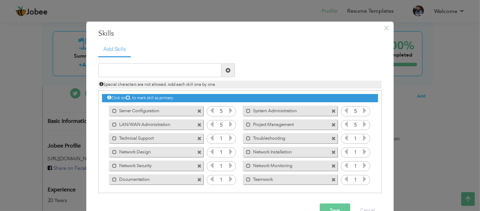
click at [362, 139] on icon at bounding box center [365, 138] width 6 height 6
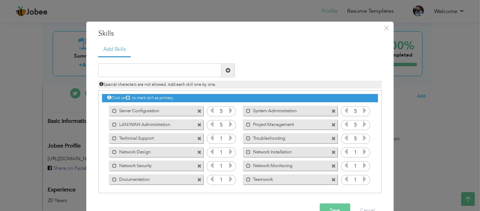
click at [362, 151] on icon at bounding box center [365, 151] width 6 height 6
click at [362, 164] on icon at bounding box center [365, 165] width 6 height 6
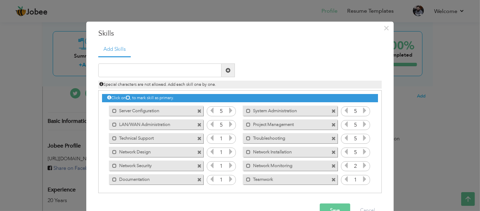
click at [362, 164] on icon at bounding box center [365, 165] width 6 height 6
click at [362, 177] on icon at bounding box center [365, 179] width 6 height 6
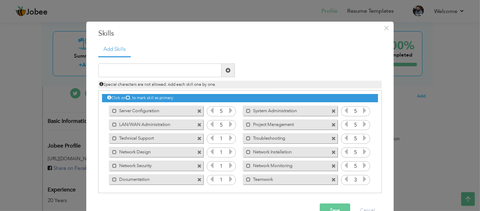
click at [362, 177] on icon at bounding box center [365, 179] width 6 height 6
click at [228, 182] on icon at bounding box center [231, 179] width 6 height 6
click at [228, 181] on icon at bounding box center [231, 179] width 6 height 6
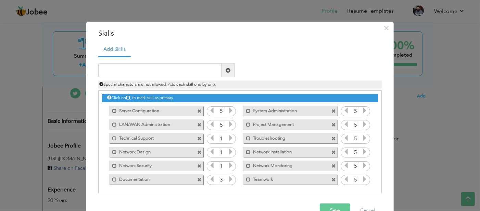
click at [228, 181] on icon at bounding box center [231, 179] width 6 height 6
click at [228, 163] on icon at bounding box center [231, 165] width 6 height 6
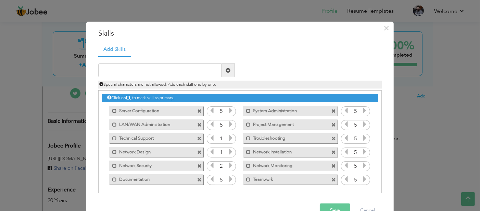
click at [228, 163] on icon at bounding box center [231, 165] width 6 height 6
click at [228, 156] on span at bounding box center [231, 152] width 6 height 9
click at [228, 153] on icon at bounding box center [231, 151] width 6 height 6
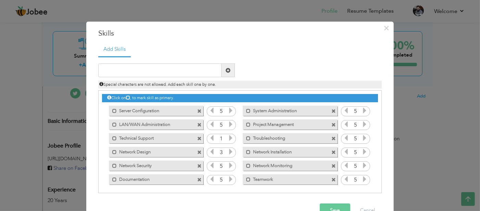
click at [228, 153] on icon at bounding box center [231, 151] width 6 height 6
click at [228, 136] on icon at bounding box center [231, 138] width 6 height 6
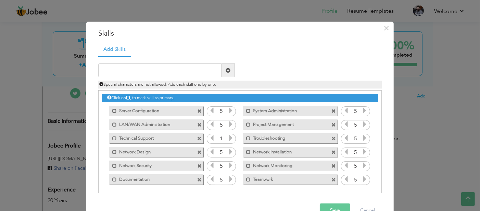
click at [228, 136] on icon at bounding box center [231, 138] width 6 height 6
click at [325, 205] on button "Save" at bounding box center [335, 210] width 30 height 14
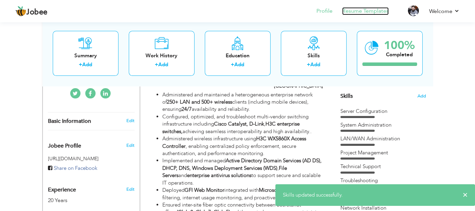
click at [354, 10] on link "Resume Templates" at bounding box center [365, 11] width 47 height 8
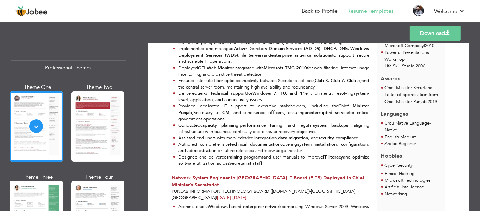
scroll to position [274, 0]
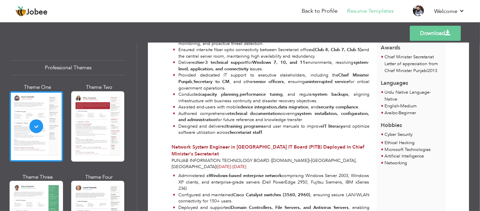
click at [428, 34] on link "Download" at bounding box center [435, 33] width 51 height 15
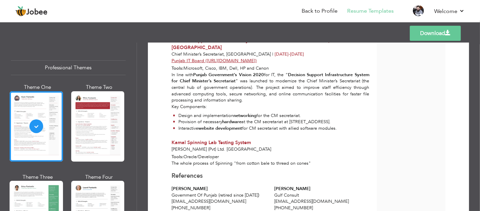
scroll to position [634, 0]
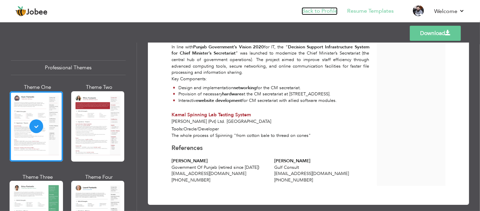
click at [332, 11] on link "Back to Profile" at bounding box center [320, 11] width 36 height 8
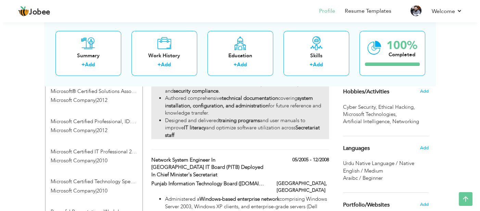
scroll to position [411, 0]
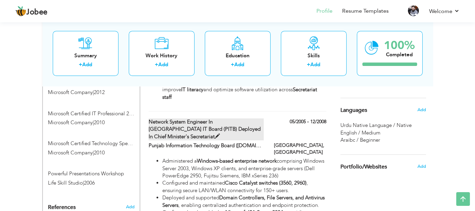
click at [220, 134] on span at bounding box center [217, 136] width 5 height 5
type input "Network System Engineer in [GEOGRAPHIC_DATA] IT Board (PITB) Deployed in Chief …"
type input "Punjab Information Technology Board ([DOMAIN_NAME])"
type input "05/2005"
type input "12/2008"
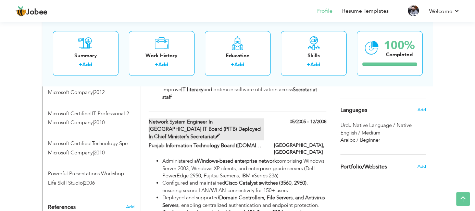
type input "[GEOGRAPHIC_DATA]"
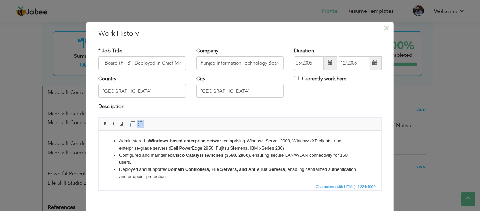
scroll to position [0, 0]
click at [225, 154] on strong "Cisco Catalyst switches (3560, 2960)" at bounding box center [210, 154] width 77 height 5
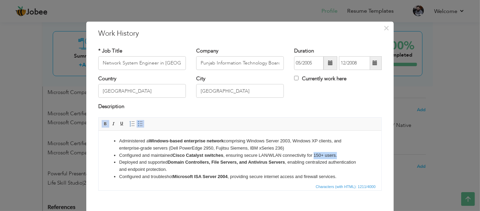
drag, startPoint x: 314, startPoint y: 153, endPoint x: 338, endPoint y: 155, distance: 24.1
click at [338, 155] on li "Configured and maintained Cisco Catalyst switches , ensuring secure LAN/WLAN co…" at bounding box center [240, 154] width 242 height 7
click at [155, 159] on li "Deployed and supported Domain Controllers, File Servers, and Antivirus Servers …" at bounding box center [240, 165] width 242 height 14
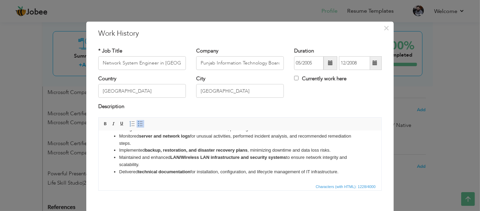
scroll to position [34, 0]
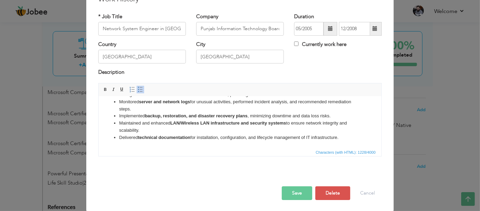
click at [286, 191] on button "Save" at bounding box center [297, 193] width 30 height 14
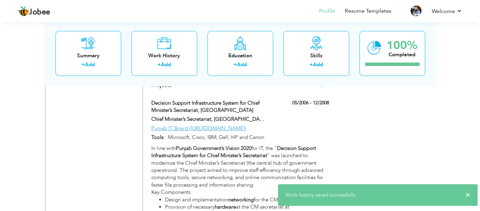
scroll to position [685, 0]
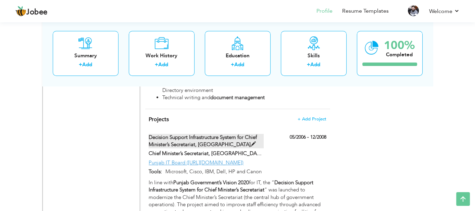
click at [251, 141] on span at bounding box center [253, 143] width 5 height 5
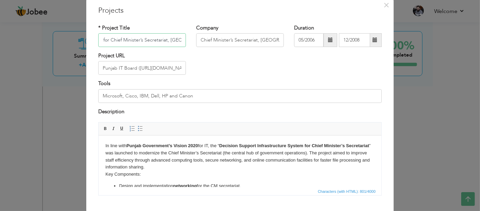
scroll to position [34, 0]
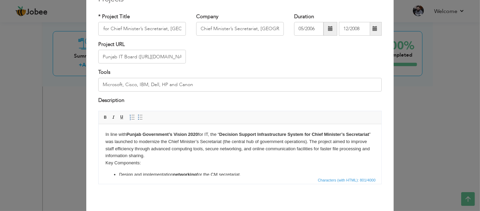
click at [123, 137] on body "In line with Punjab Government’s Vision 2020 for IT, the “ Decision Support Inf…" at bounding box center [239, 161] width 269 height 61
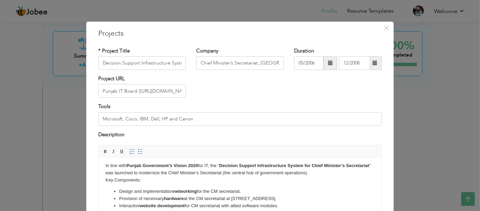
scroll to position [0, 0]
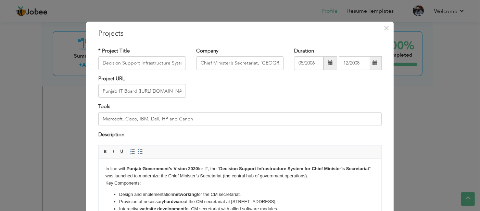
click at [248, 175] on body "In line with Punjab Government’s Vision 2020 for IT, the “ Decision Support Inf…" at bounding box center [239, 188] width 269 height 47
click at [122, 188] on body "In line with Punjab Government’s Vision 2020 for IT, the “ Decision Support Inf…" at bounding box center [239, 188] width 269 height 47
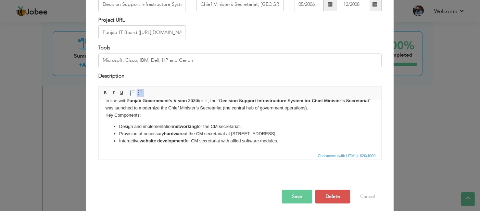
scroll to position [62, 0]
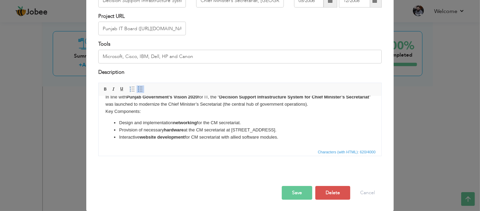
click at [286, 194] on button "Save" at bounding box center [297, 193] width 30 height 14
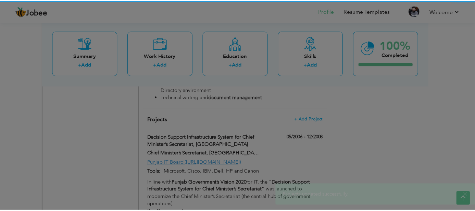
scroll to position [0, 0]
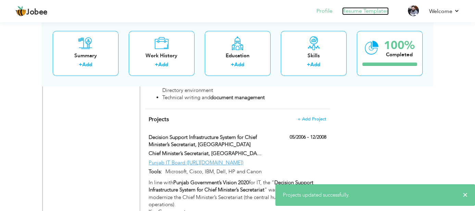
click at [353, 11] on link "Resume Templates" at bounding box center [365, 11] width 47 height 8
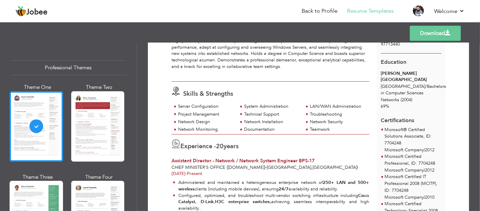
scroll to position [68, 0]
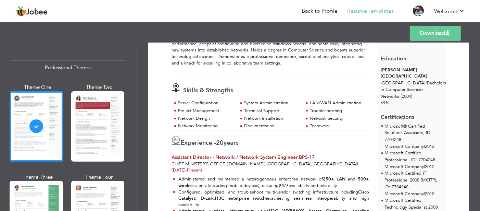
click at [435, 31] on link "Download" at bounding box center [435, 33] width 51 height 15
click at [34, 132] on div at bounding box center [36, 126] width 53 height 70
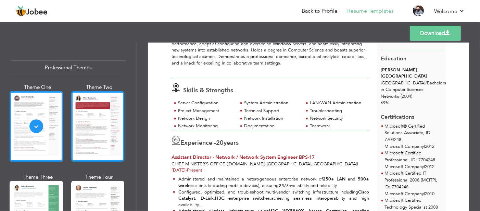
click at [92, 144] on div at bounding box center [97, 126] width 53 height 70
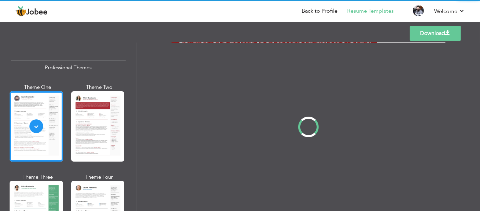
scroll to position [0, 0]
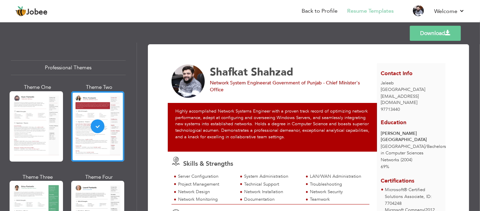
click at [431, 33] on link "Download" at bounding box center [435, 33] width 51 height 15
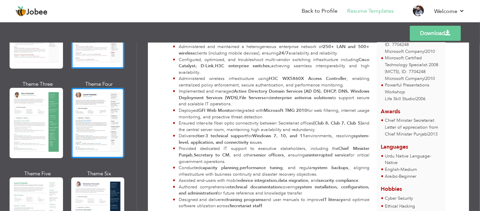
scroll to position [103, 0]
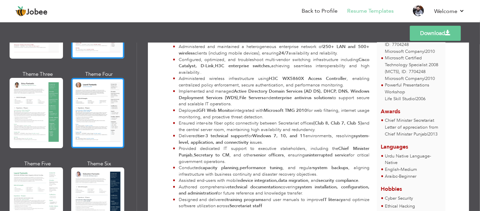
click at [93, 127] on div at bounding box center [97, 113] width 53 height 70
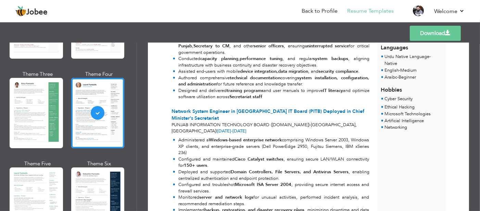
scroll to position [342, 0]
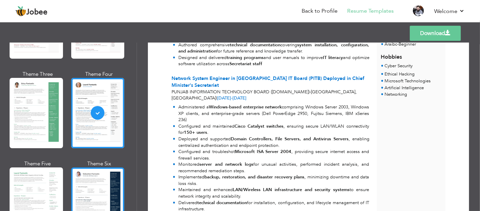
click at [98, 175] on div at bounding box center [97, 202] width 53 height 70
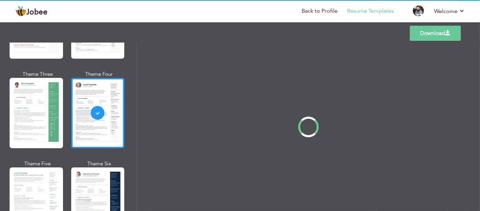
scroll to position [0, 0]
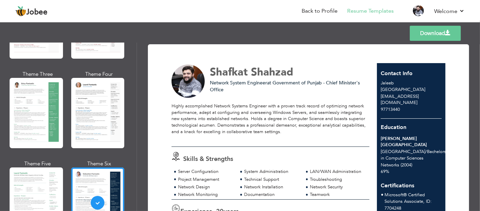
click at [417, 34] on link "Download" at bounding box center [435, 33] width 51 height 15
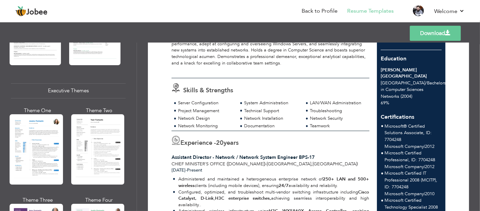
scroll to position [514, 0]
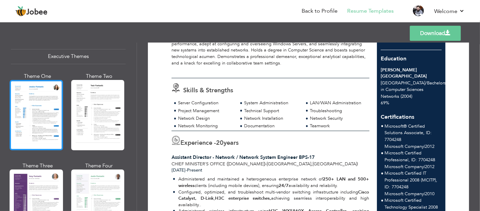
click at [48, 127] on div at bounding box center [36, 115] width 53 height 70
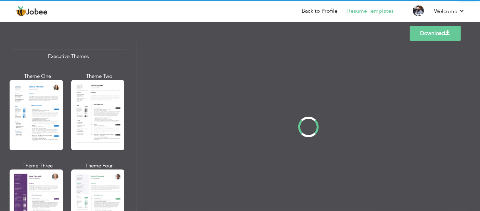
scroll to position [513, 0]
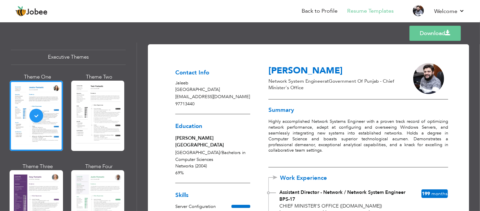
click at [419, 36] on link "Download" at bounding box center [435, 33] width 51 height 15
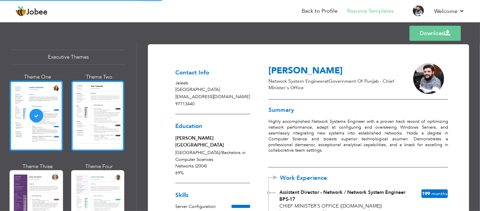
click at [91, 115] on div at bounding box center [97, 115] width 53 height 70
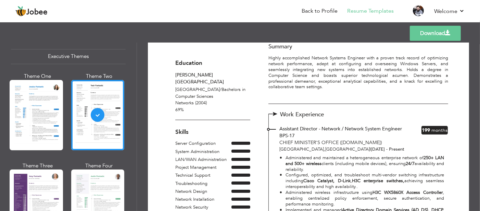
scroll to position [68, 0]
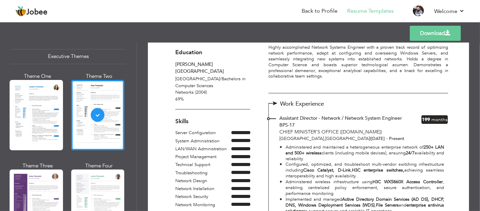
click at [364, 76] on p "Highly accomplished Network Systems Engineer with a proven track record of opti…" at bounding box center [358, 65] width 180 height 40
click at [422, 32] on link "Download" at bounding box center [435, 33] width 51 height 15
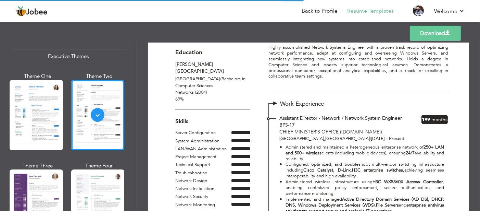
click at [420, 32] on link "Download" at bounding box center [435, 33] width 51 height 15
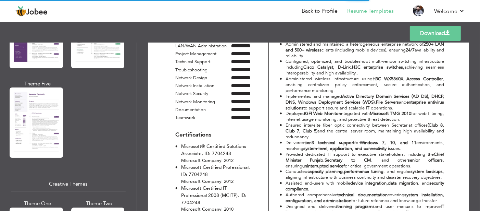
scroll to position [616, 0]
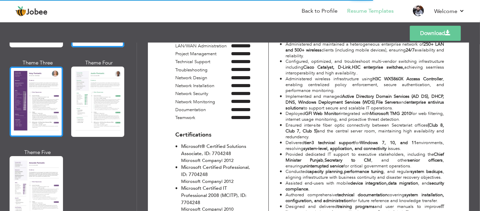
click at [48, 126] on div at bounding box center [36, 101] width 53 height 70
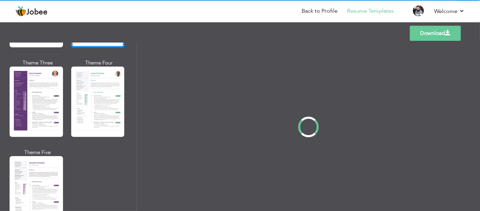
scroll to position [0, 0]
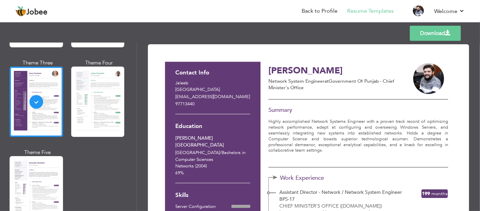
click at [379, 111] on h3 "Summary" at bounding box center [358, 110] width 180 height 7
click at [422, 39] on link "Download" at bounding box center [435, 33] width 51 height 15
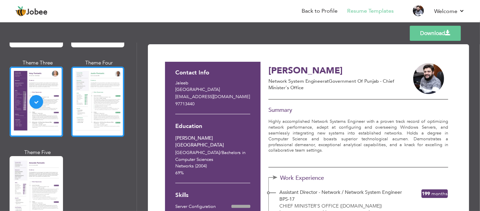
click at [108, 109] on div at bounding box center [97, 101] width 53 height 70
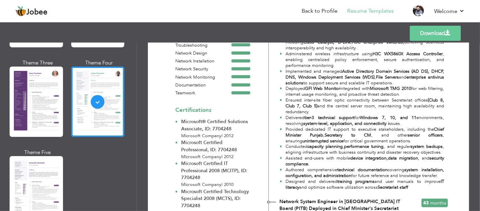
scroll to position [205, 0]
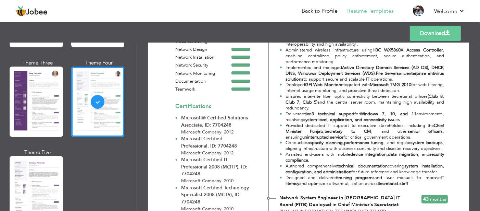
click at [453, 35] on link "Download" at bounding box center [435, 33] width 51 height 15
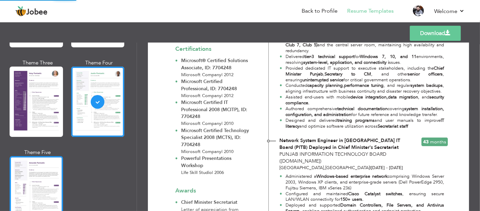
scroll to position [274, 0]
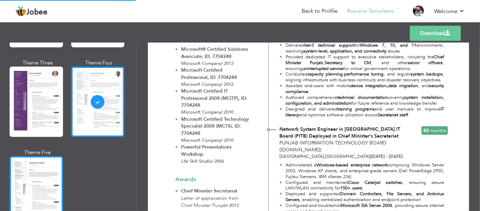
click at [40, 173] on div at bounding box center [36, 191] width 53 height 70
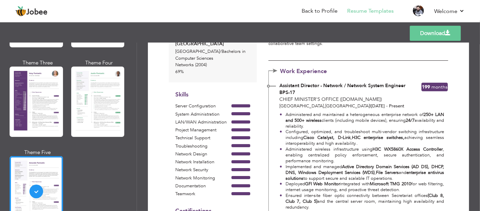
scroll to position [103, 0]
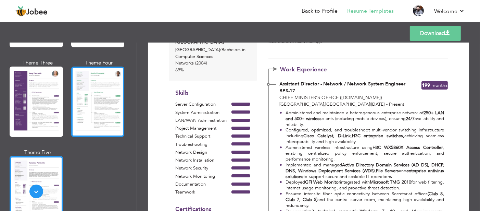
click at [100, 96] on div at bounding box center [97, 101] width 53 height 70
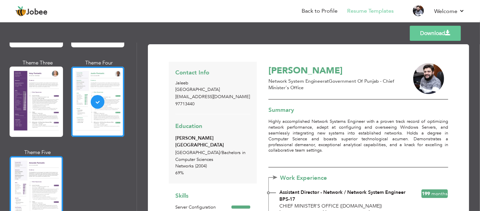
click at [48, 162] on div at bounding box center [36, 191] width 53 height 70
